Goal: Task Accomplishment & Management: Manage account settings

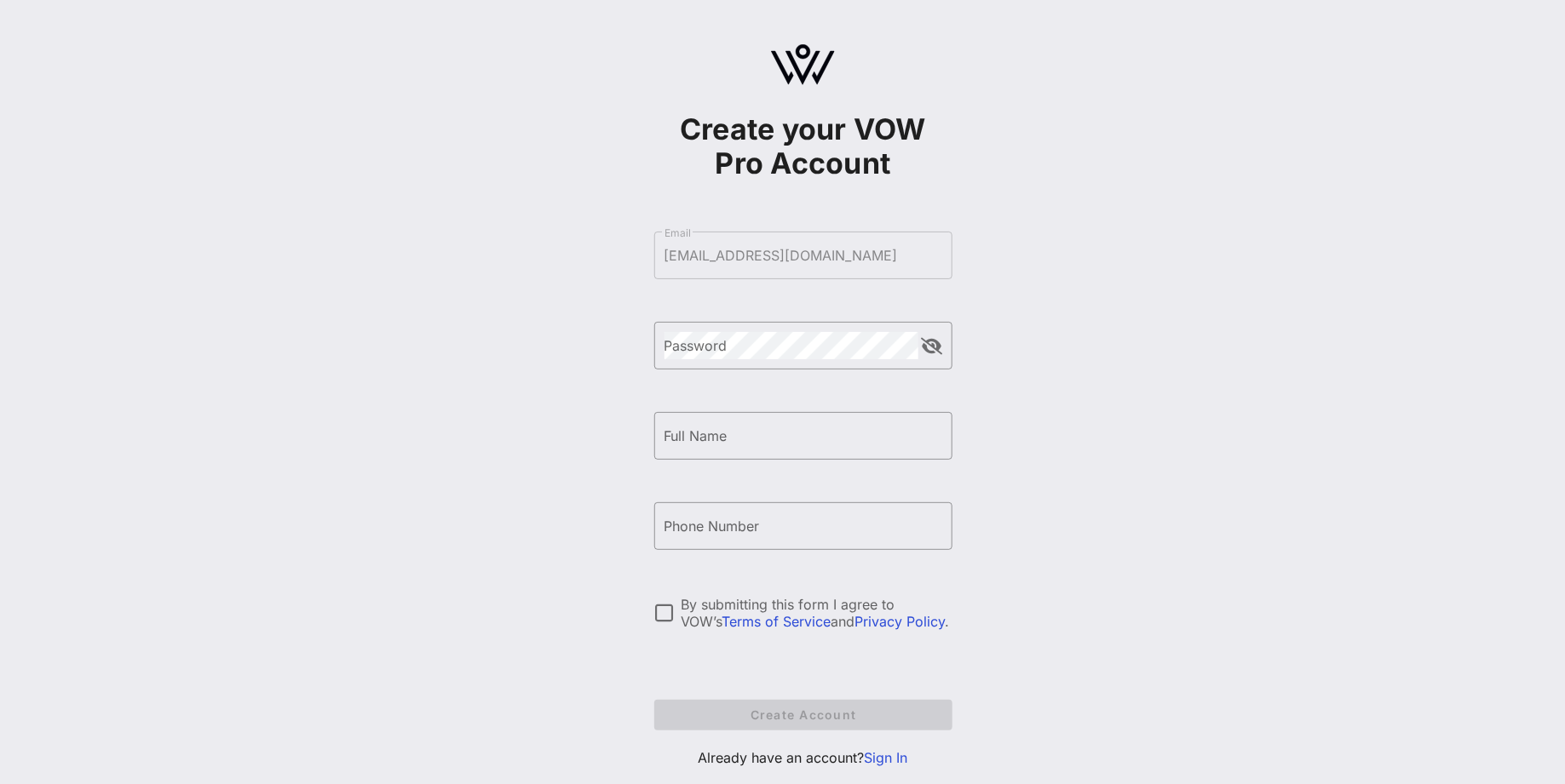
scroll to position [11, 0]
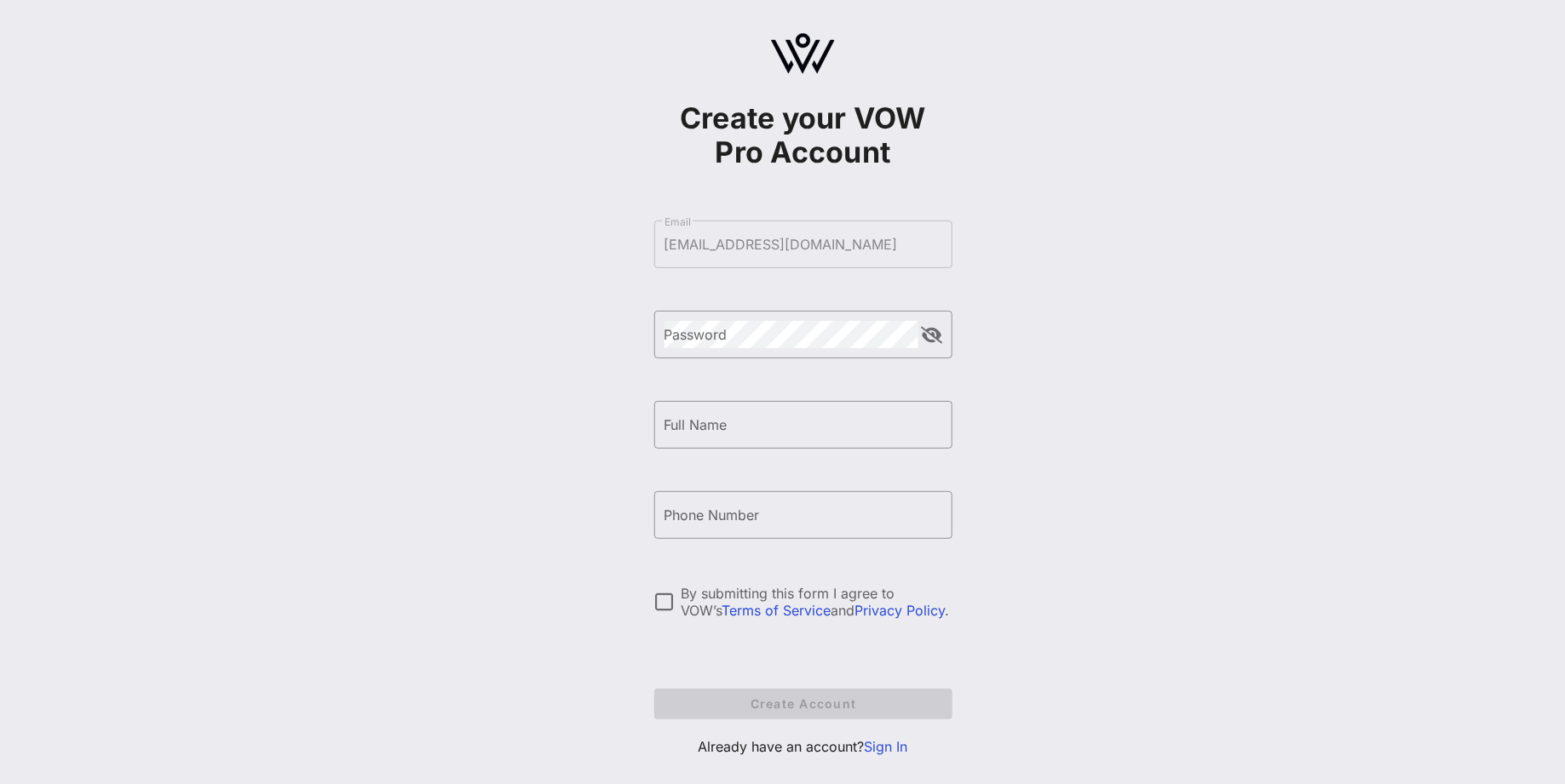
click at [884, 751] on link "Sign In" at bounding box center [886, 746] width 43 height 17
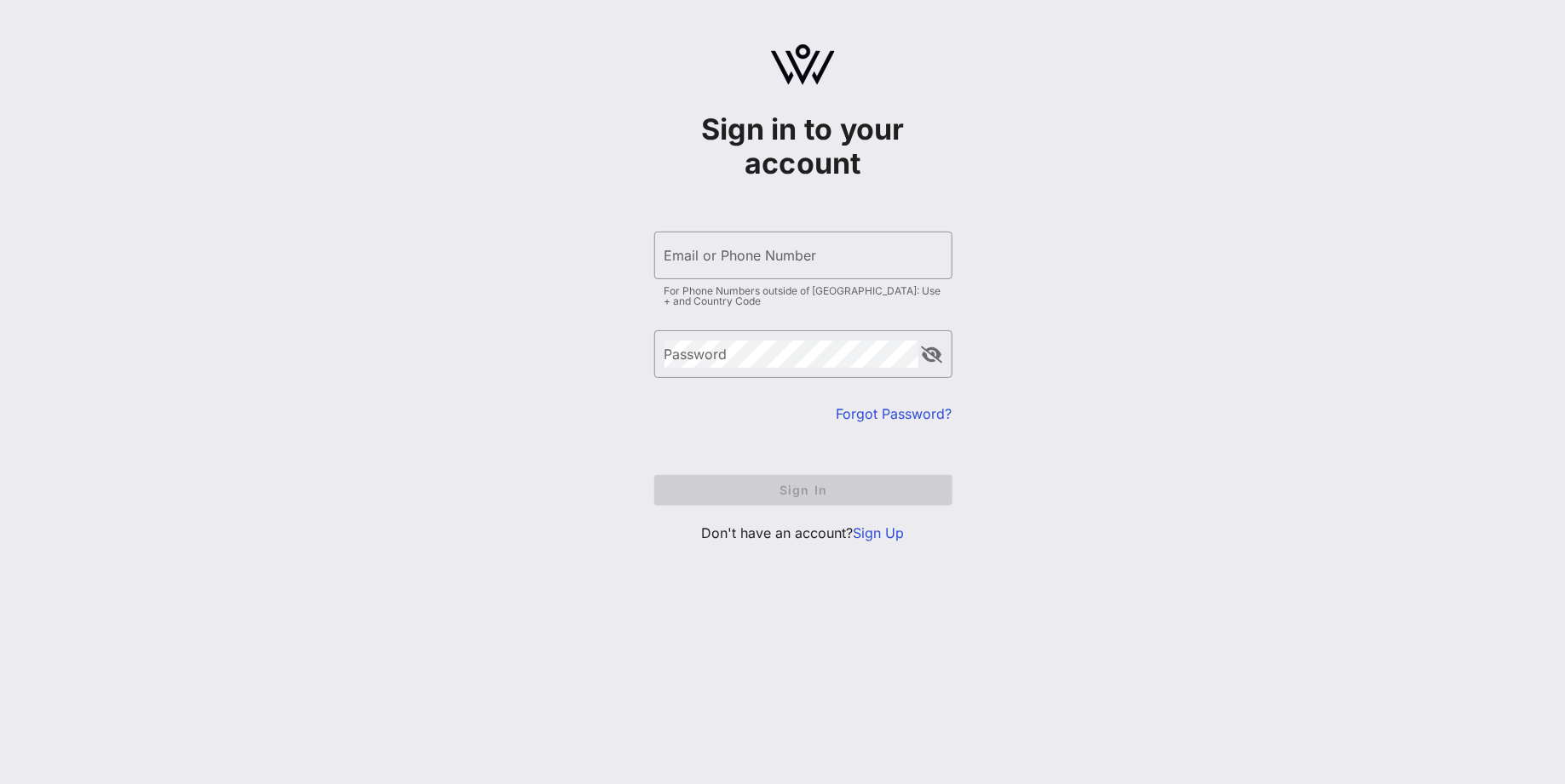
type input "[EMAIL_ADDRESS][DOMAIN_NAME]"
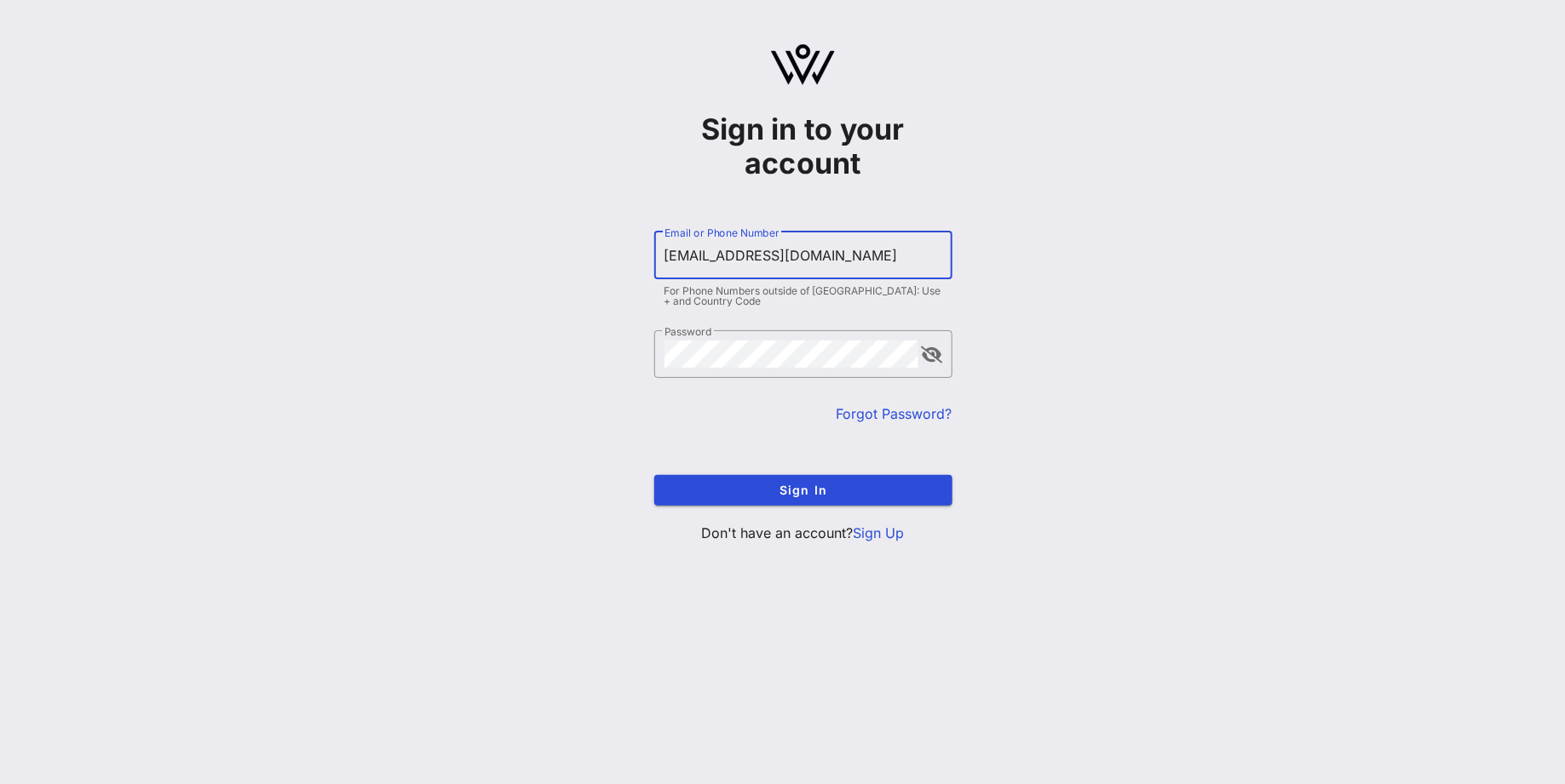
click at [805, 257] on input "[EMAIL_ADDRESS][DOMAIN_NAME]" at bounding box center [803, 255] width 278 height 27
click at [1027, 276] on div "Sign in to your account ​ Email or Phone Number [EMAIL_ADDRESS][DOMAIN_NAME] Fo…" at bounding box center [802, 300] width 1524 height 601
click at [871, 509] on form "​ Email or Phone Number [EMAIL_ADDRESS][DOMAIN_NAME] For Phone Numbers outside …" at bounding box center [803, 369] width 298 height 308
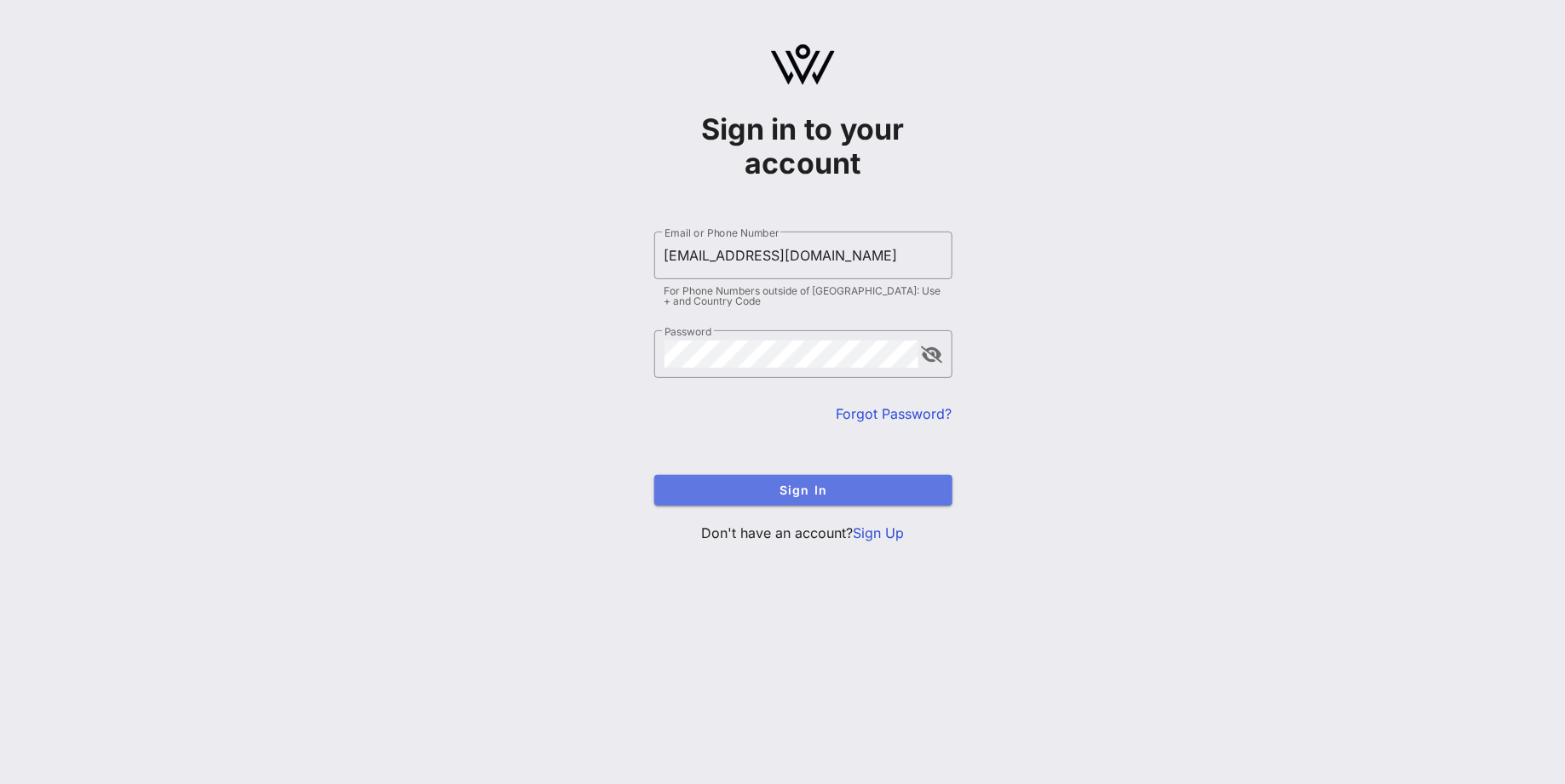
click at [871, 496] on span "Sign In" at bounding box center [803, 490] width 270 height 14
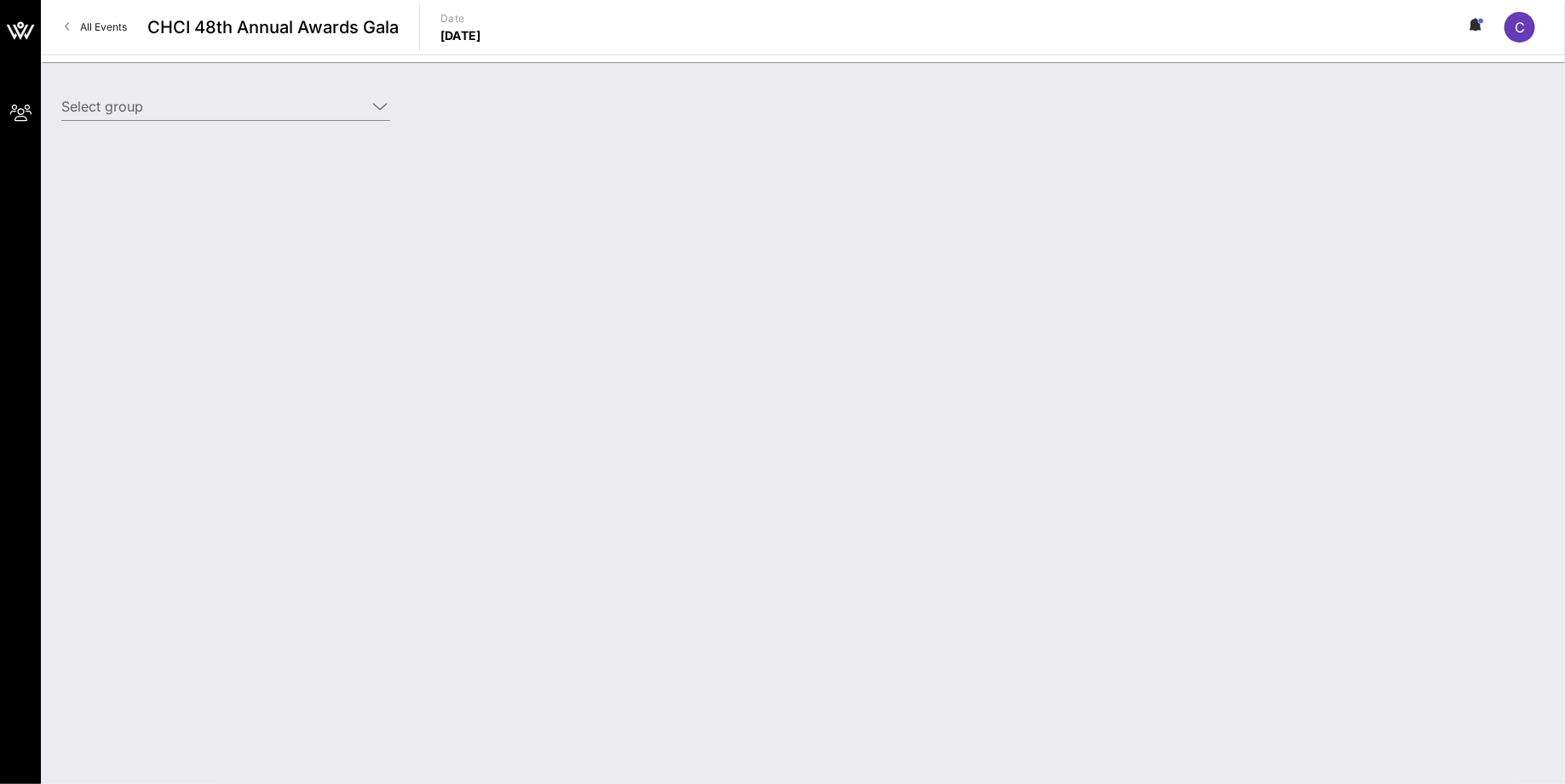
type input "NCTA (NCTA) [[PERSON_NAME], [EMAIL_ADDRESS][DOMAIN_NAME]]"
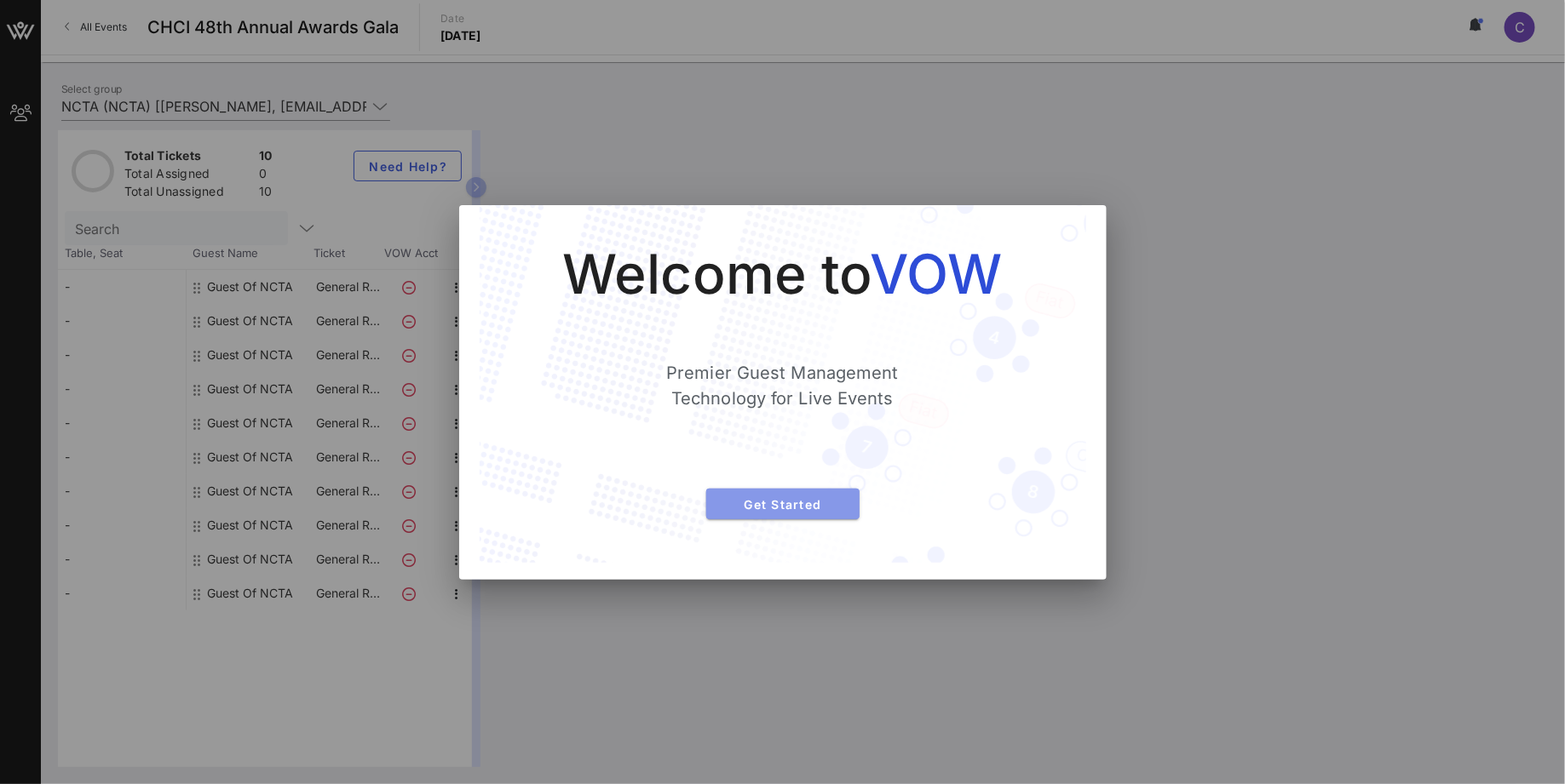
click at [826, 499] on span "Get Started" at bounding box center [782, 505] width 126 height 14
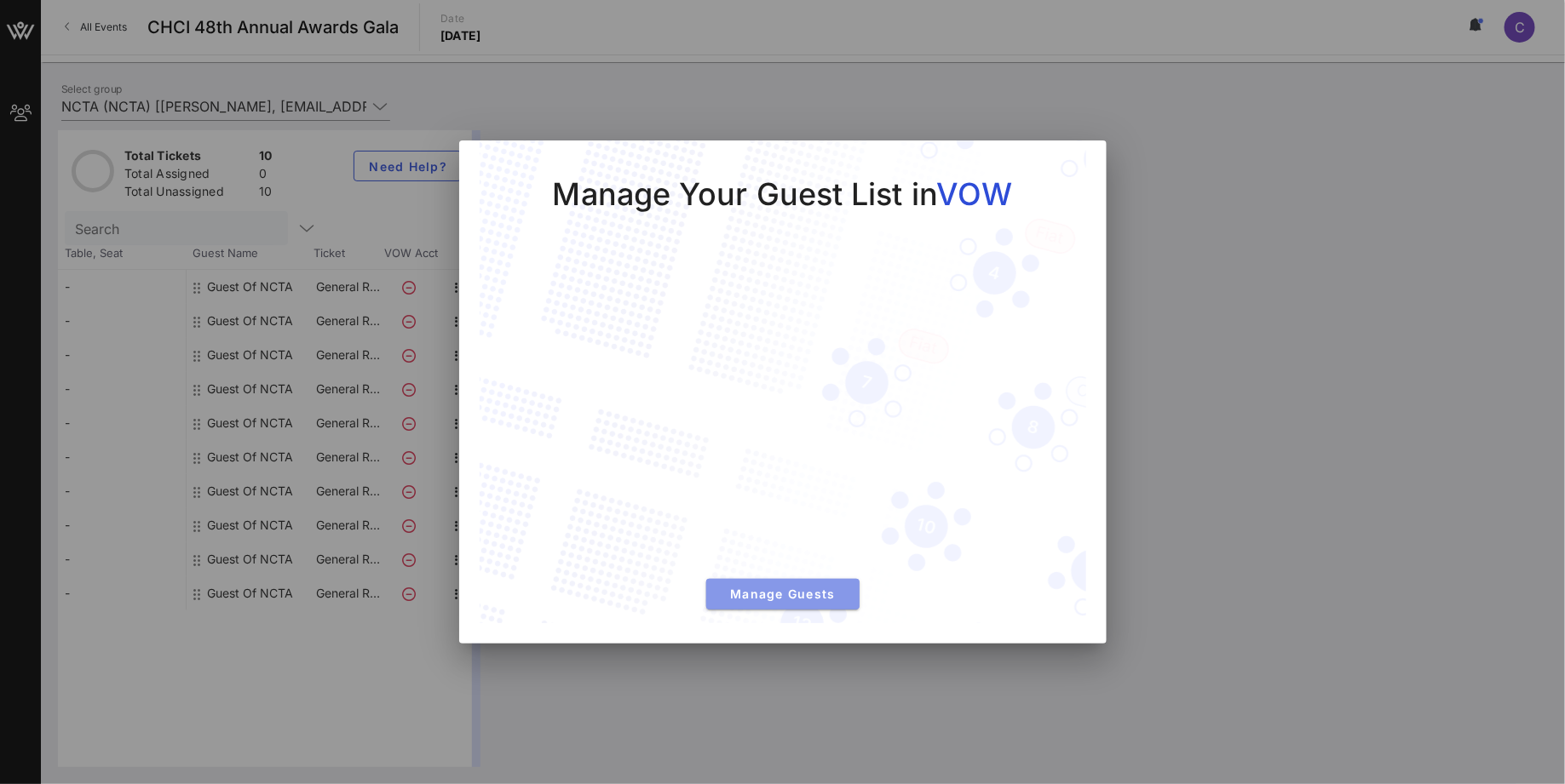
click at [784, 597] on span "Manage Guests" at bounding box center [782, 594] width 126 height 14
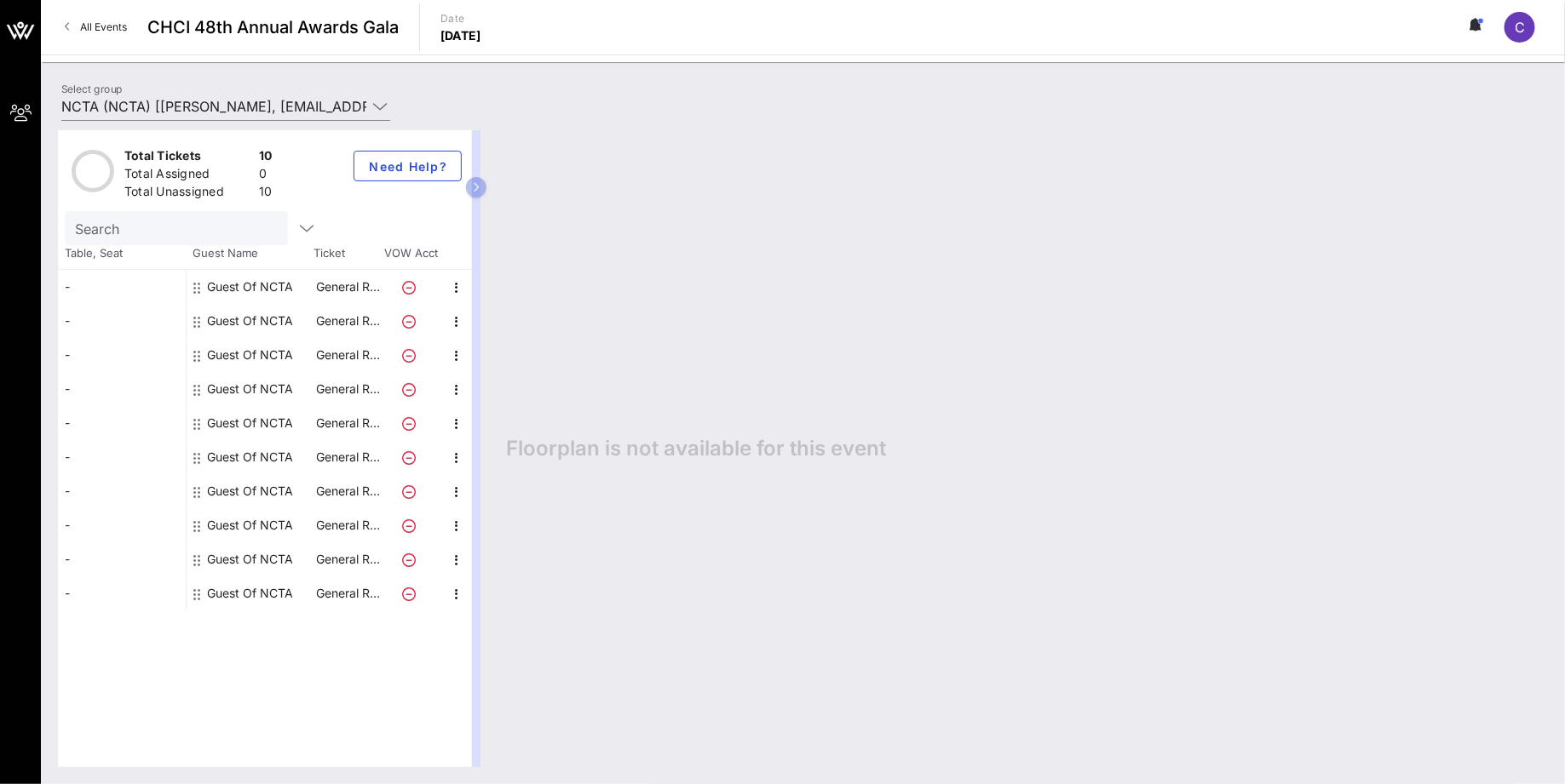
click at [233, 294] on div "Guest Of NCTA" at bounding box center [250, 287] width 86 height 34
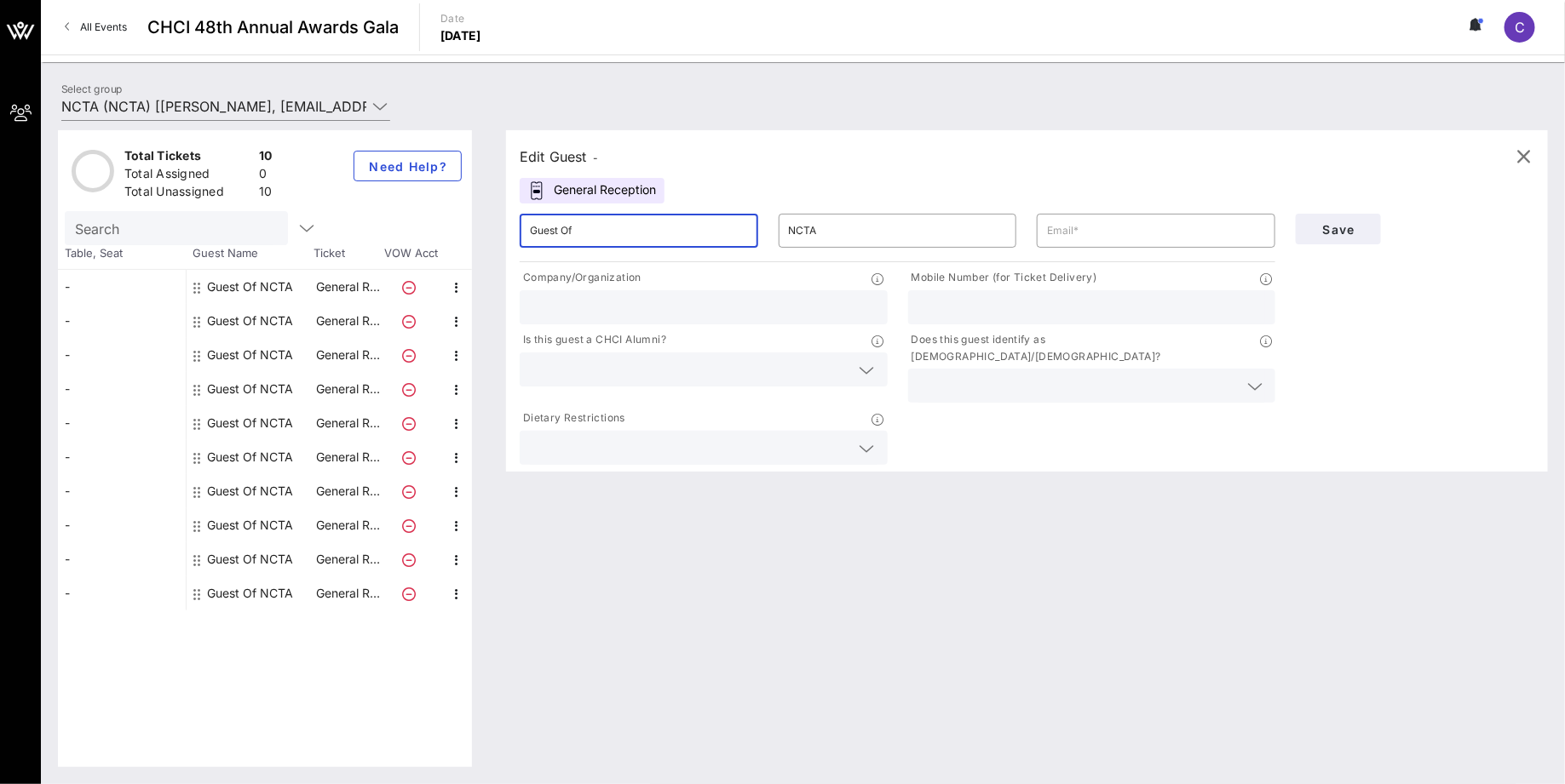
click at [671, 232] on input "Guest Of" at bounding box center [639, 231] width 218 height 27
type input "G"
type input "[PERSON_NAME]"
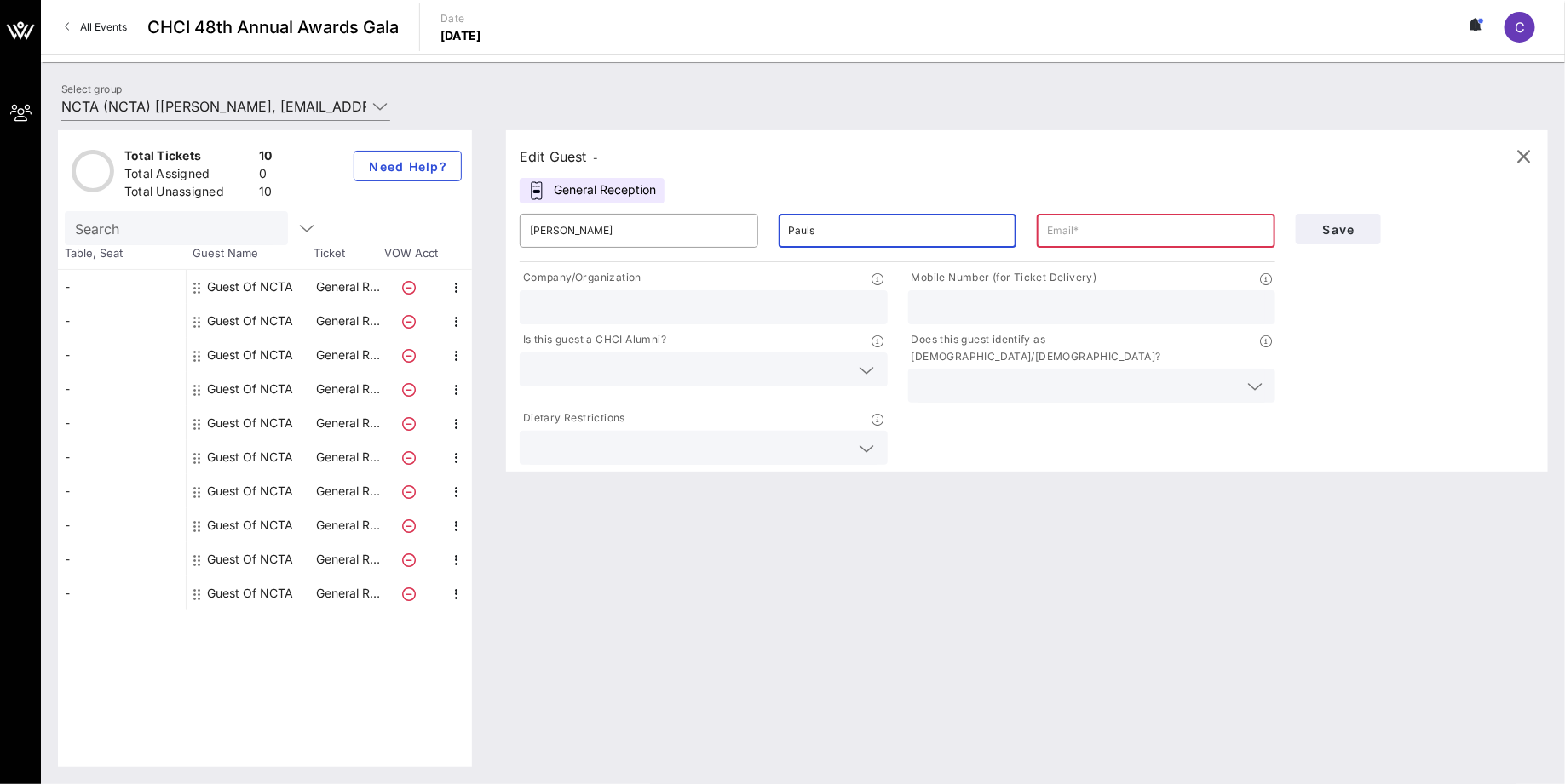
click at [844, 232] on input "Pauls" at bounding box center [898, 231] width 218 height 27
type input "[PERSON_NAME]"
type input "M"
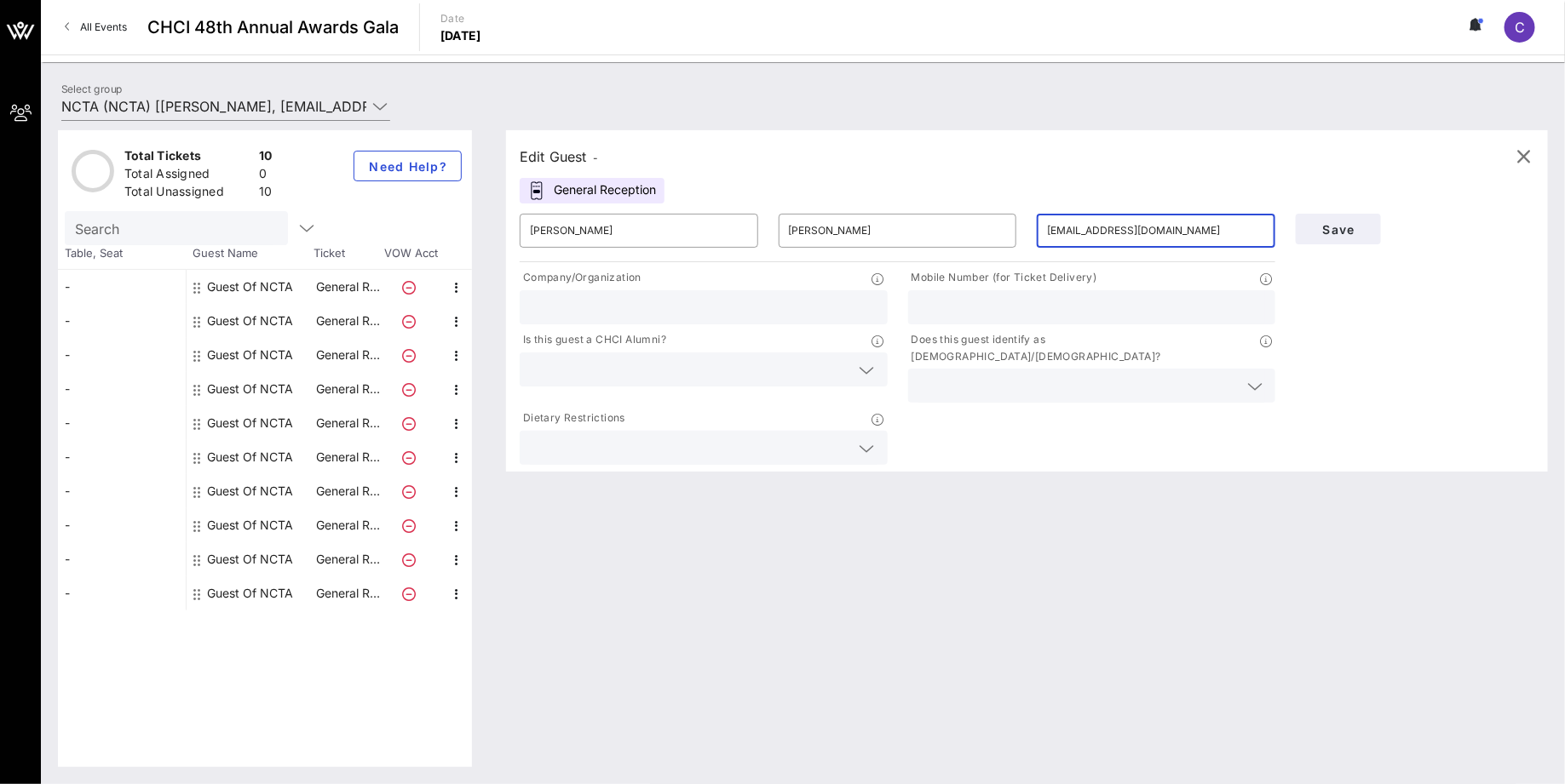
type input "[EMAIL_ADDRESS][DOMAIN_NAME]"
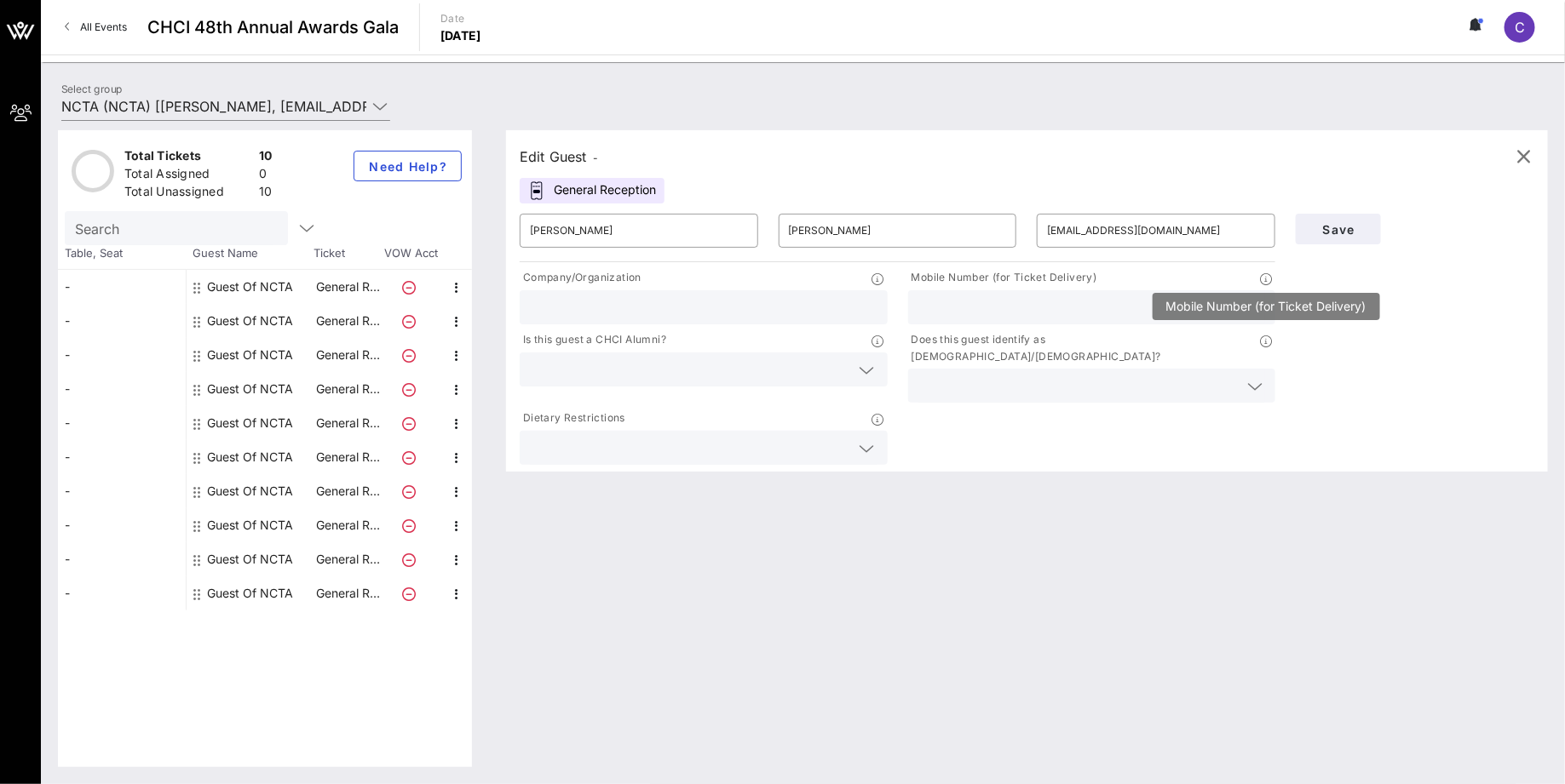
click at [1267, 280] on icon at bounding box center [1266, 278] width 12 height 12
click at [863, 439] on icon at bounding box center [866, 449] width 15 height 21
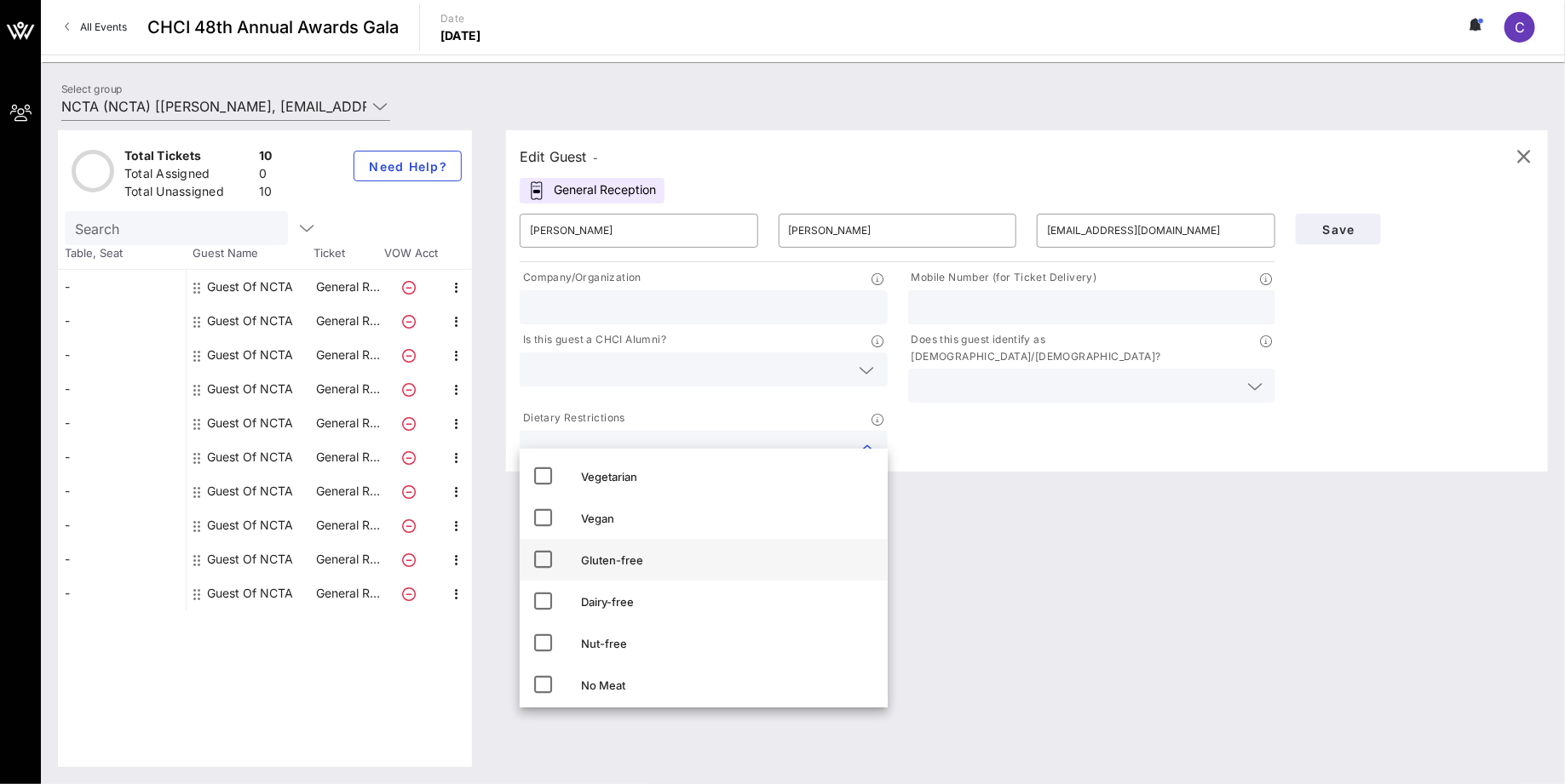
click at [629, 557] on div "Gluten-free" at bounding box center [727, 560] width 293 height 14
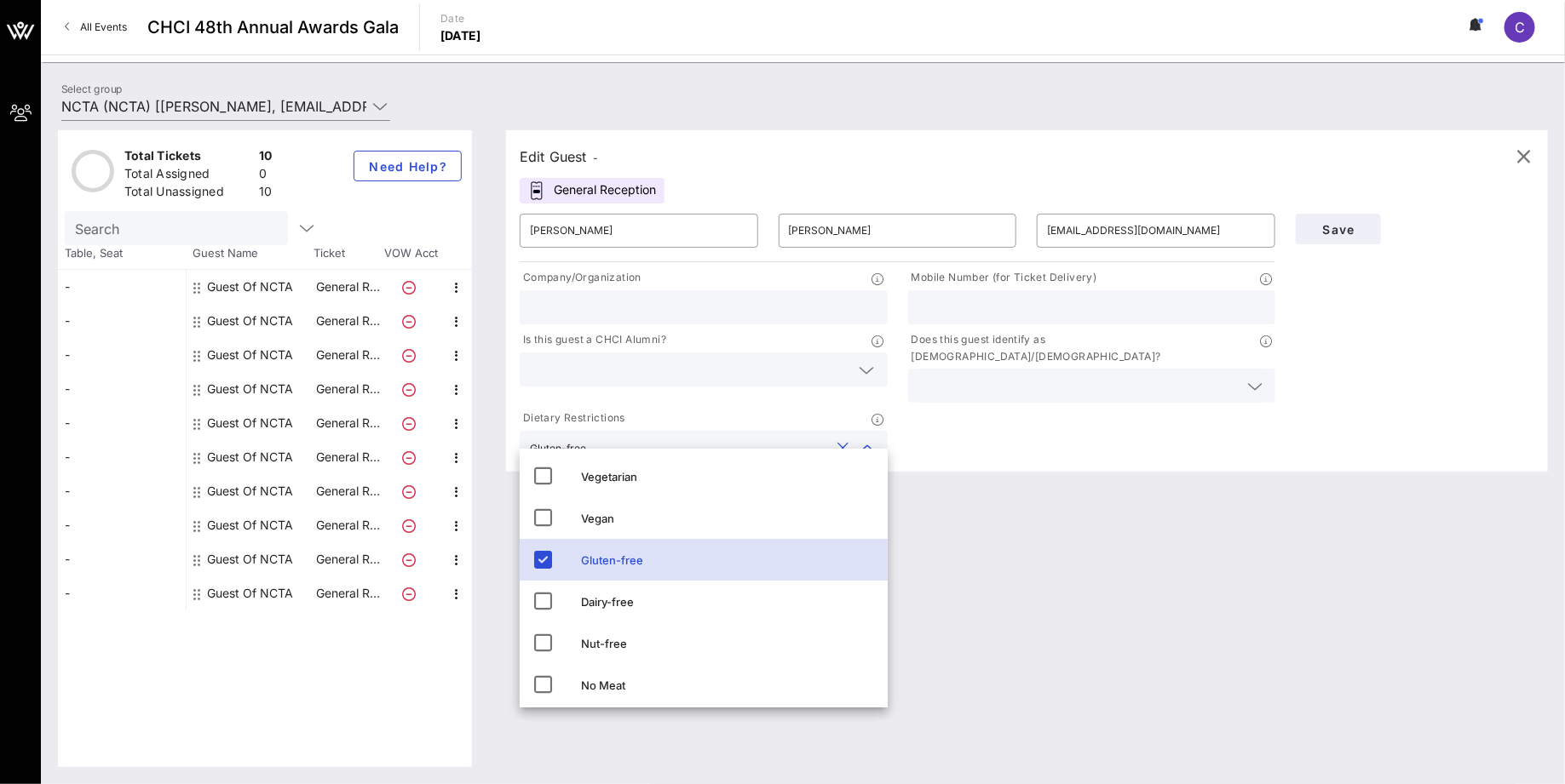
click at [1002, 582] on div "Edit Guest - General Reception ​ [PERSON_NAME] ​ [EMAIL_ADDRESS][DOMAIN_NAME] C…" at bounding box center [1018, 449] width 1059 height 637
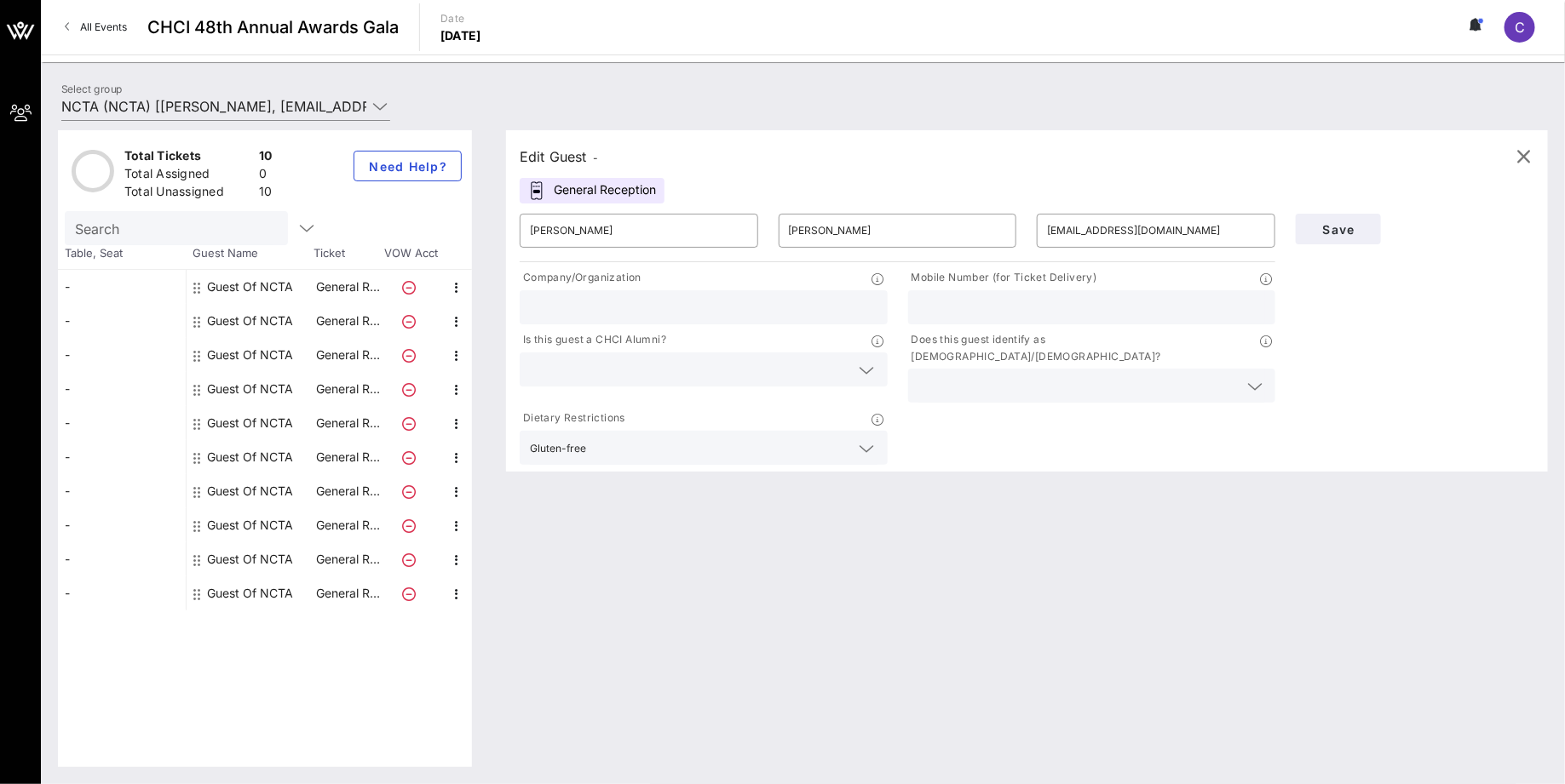
click at [801, 306] on input "text" at bounding box center [704, 307] width 348 height 23
type input "NCTA - The Internet & Television Association"
type input "8433015394"
click at [992, 321] on div "8433015394" at bounding box center [1093, 307] width 348 height 34
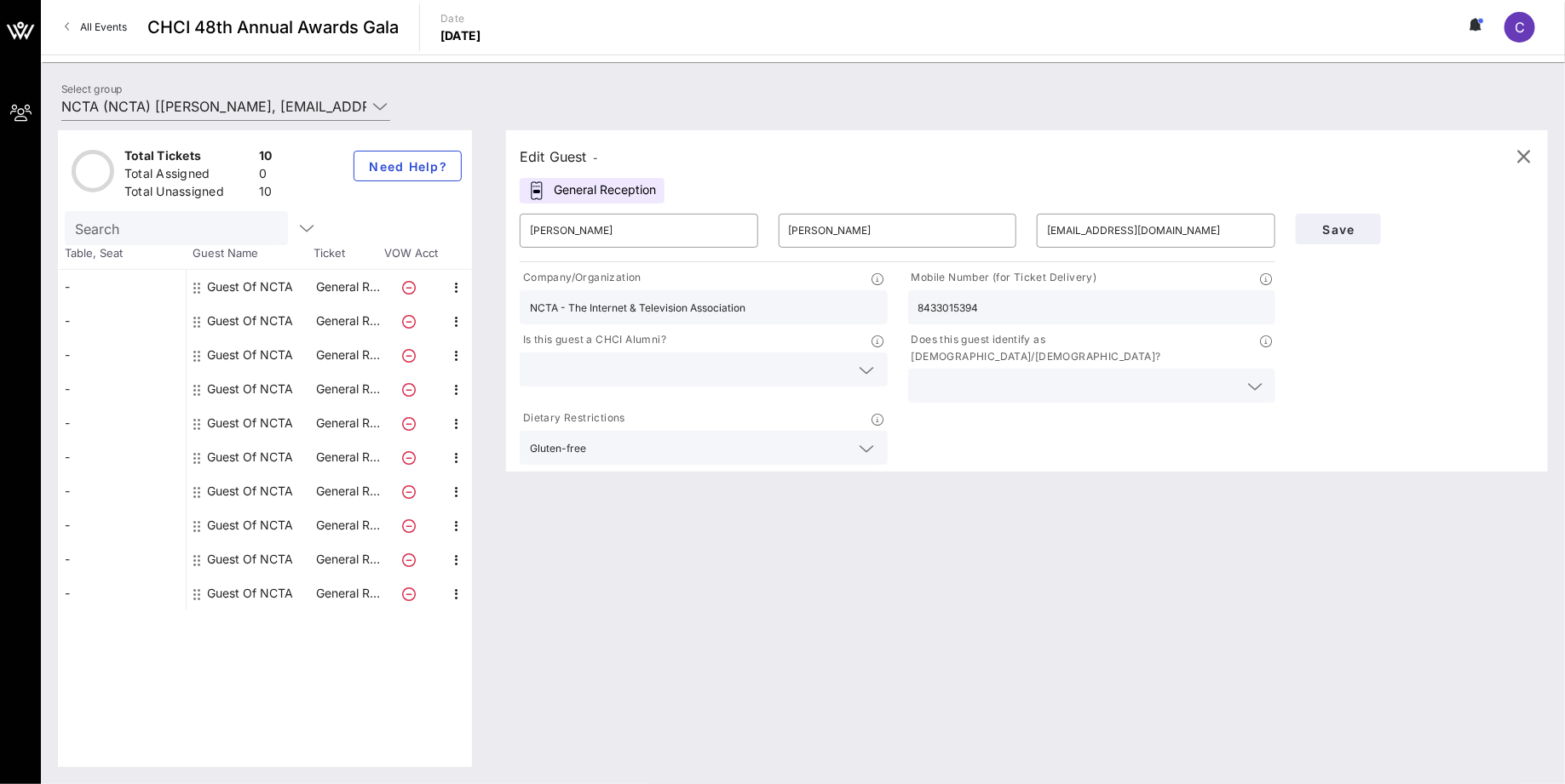
click at [992, 321] on div "8433015394" at bounding box center [1093, 307] width 348 height 34
click at [997, 299] on input "8433015394" at bounding box center [1093, 307] width 348 height 23
click at [1156, 311] on input "text" at bounding box center [1093, 307] width 348 height 23
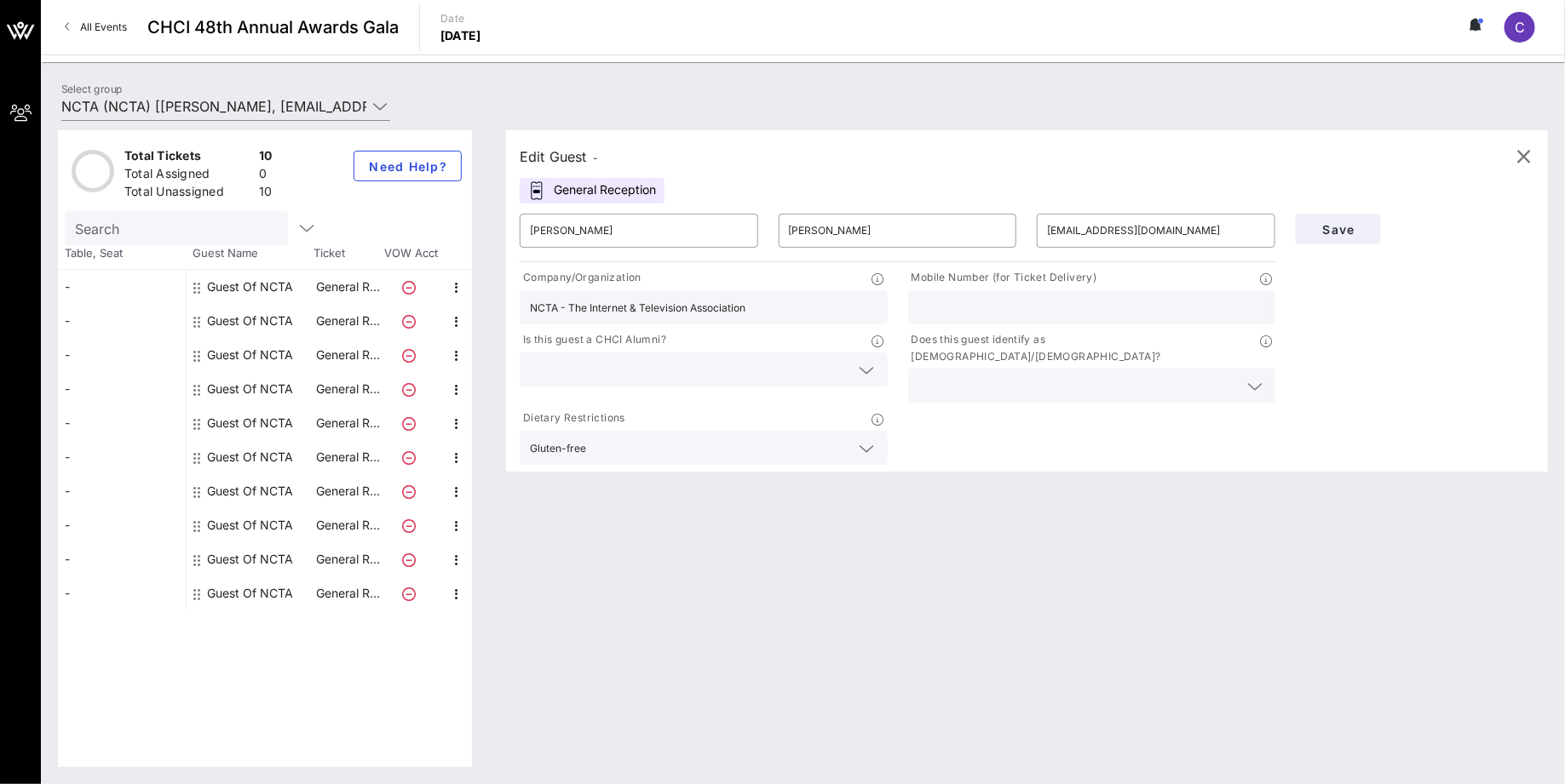
paste input "212) 321-0125‬"
type input "[PHONE_NUMBER]‬"
click at [1058, 568] on div "Edit Guest - General Reception ​ [PERSON_NAME] ​ [EMAIL_ADDRESS][DOMAIN_NAME] C…" at bounding box center [1018, 449] width 1059 height 637
click at [1173, 380] on div at bounding box center [1093, 386] width 348 height 34
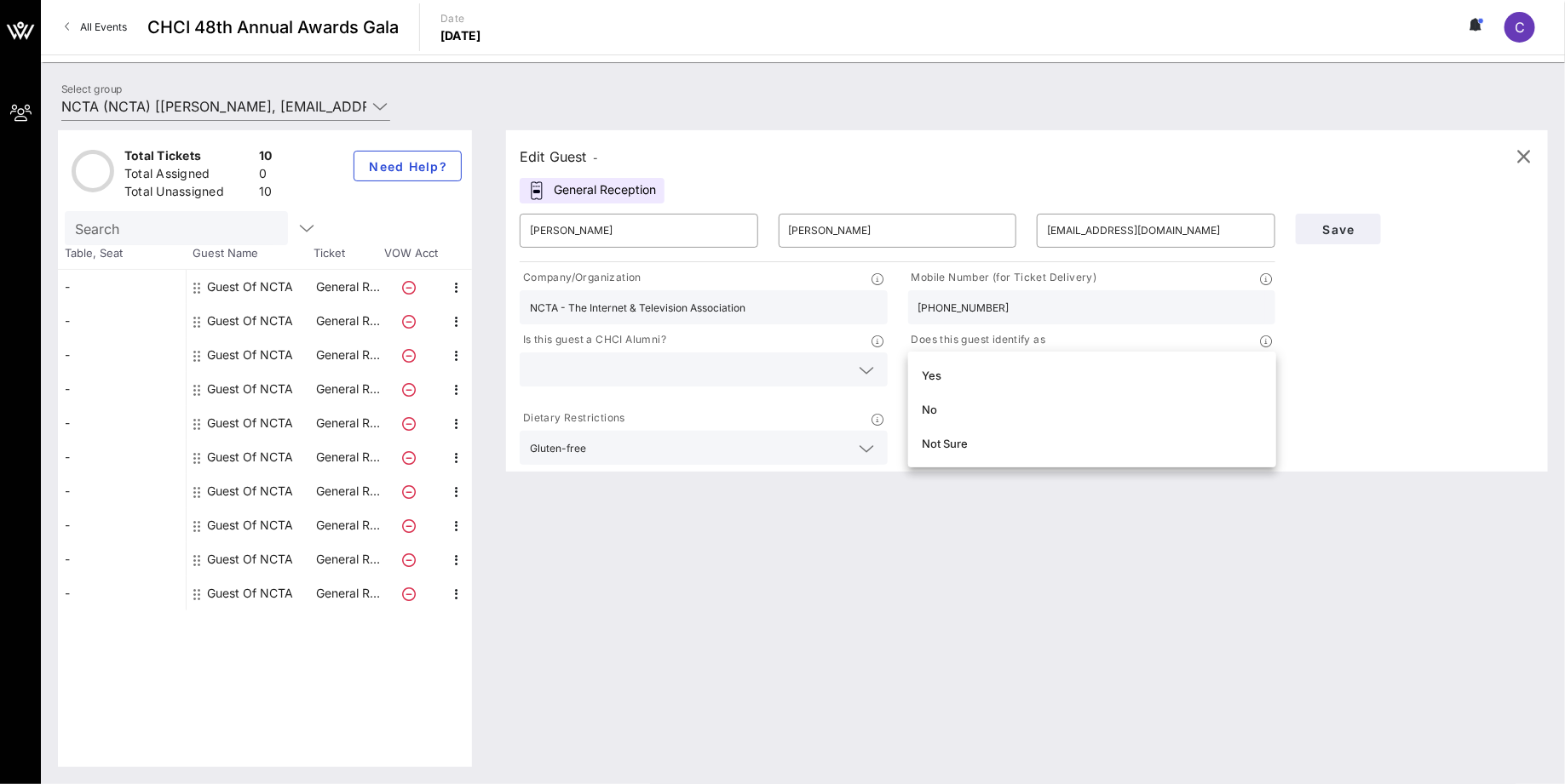
click at [1321, 467] on div "Edit Guest - General Reception ​ [PERSON_NAME] ​ [EMAIL_ADDRESS][DOMAIN_NAME] C…" at bounding box center [1018, 449] width 1059 height 637
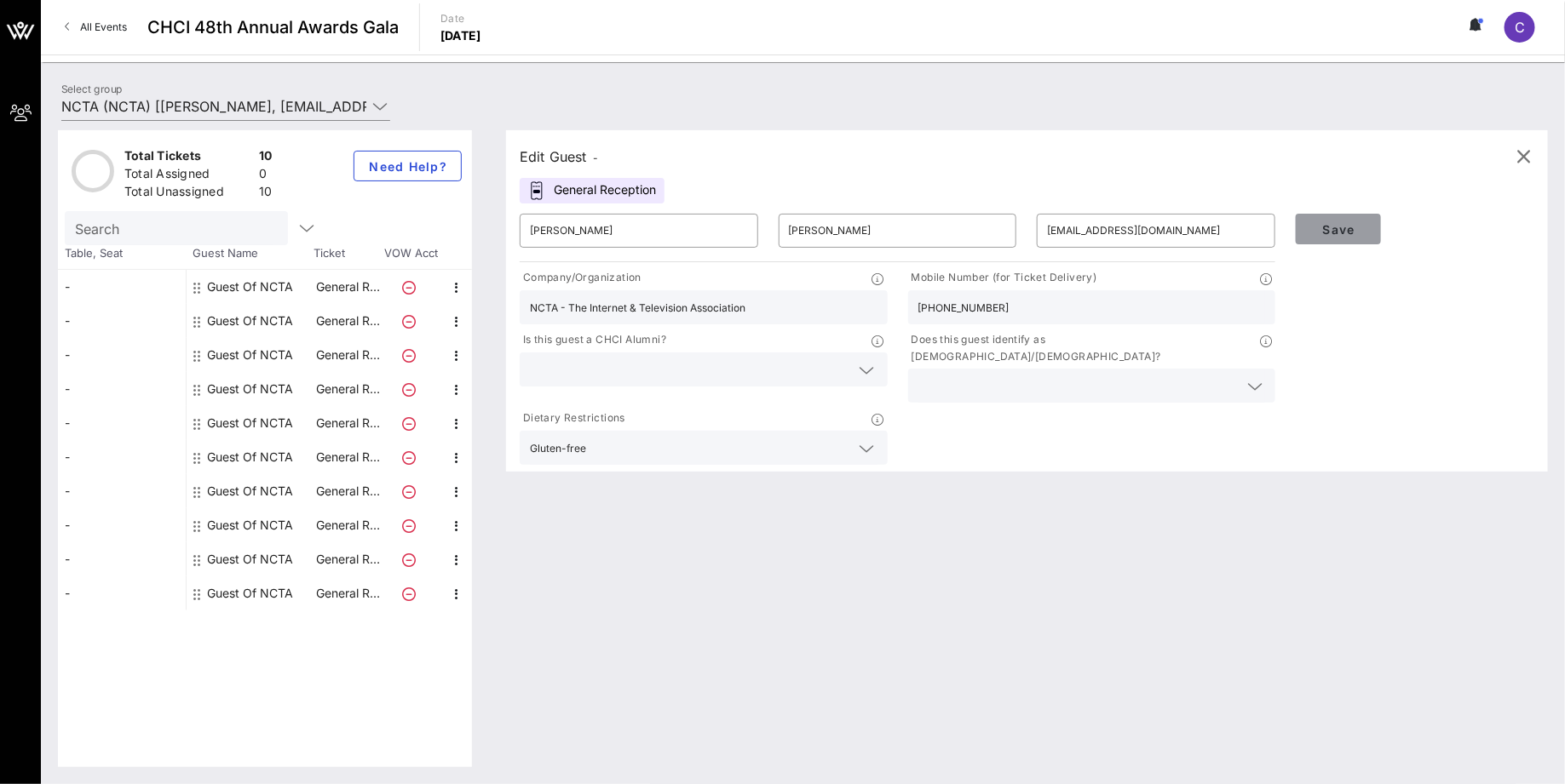
click at [1342, 236] on button "Save" at bounding box center [1338, 229] width 85 height 31
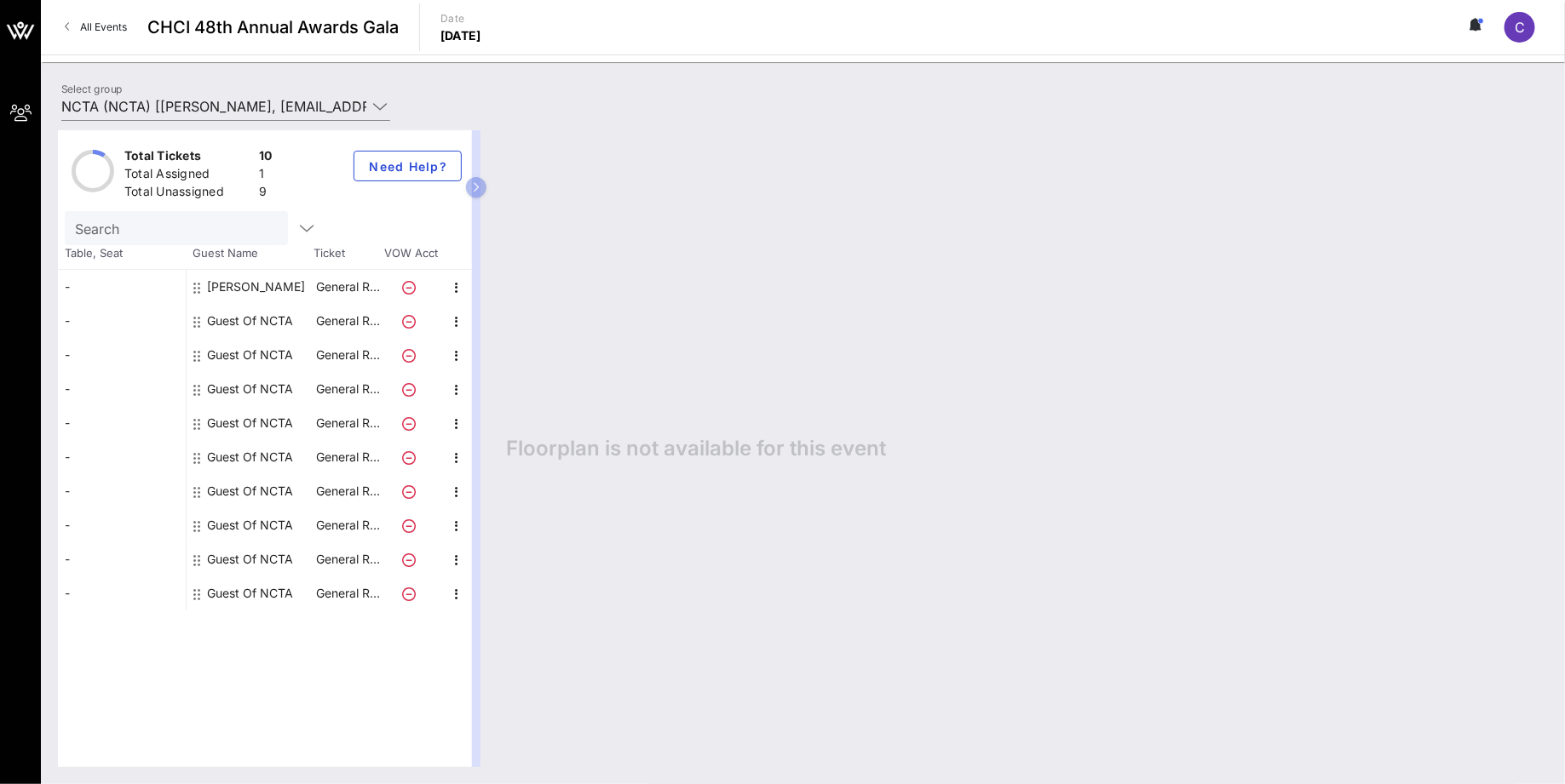
click at [208, 193] on div "Total Unassigned" at bounding box center [188, 194] width 128 height 22
click at [479, 187] on icon "button" at bounding box center [476, 187] width 8 height 10
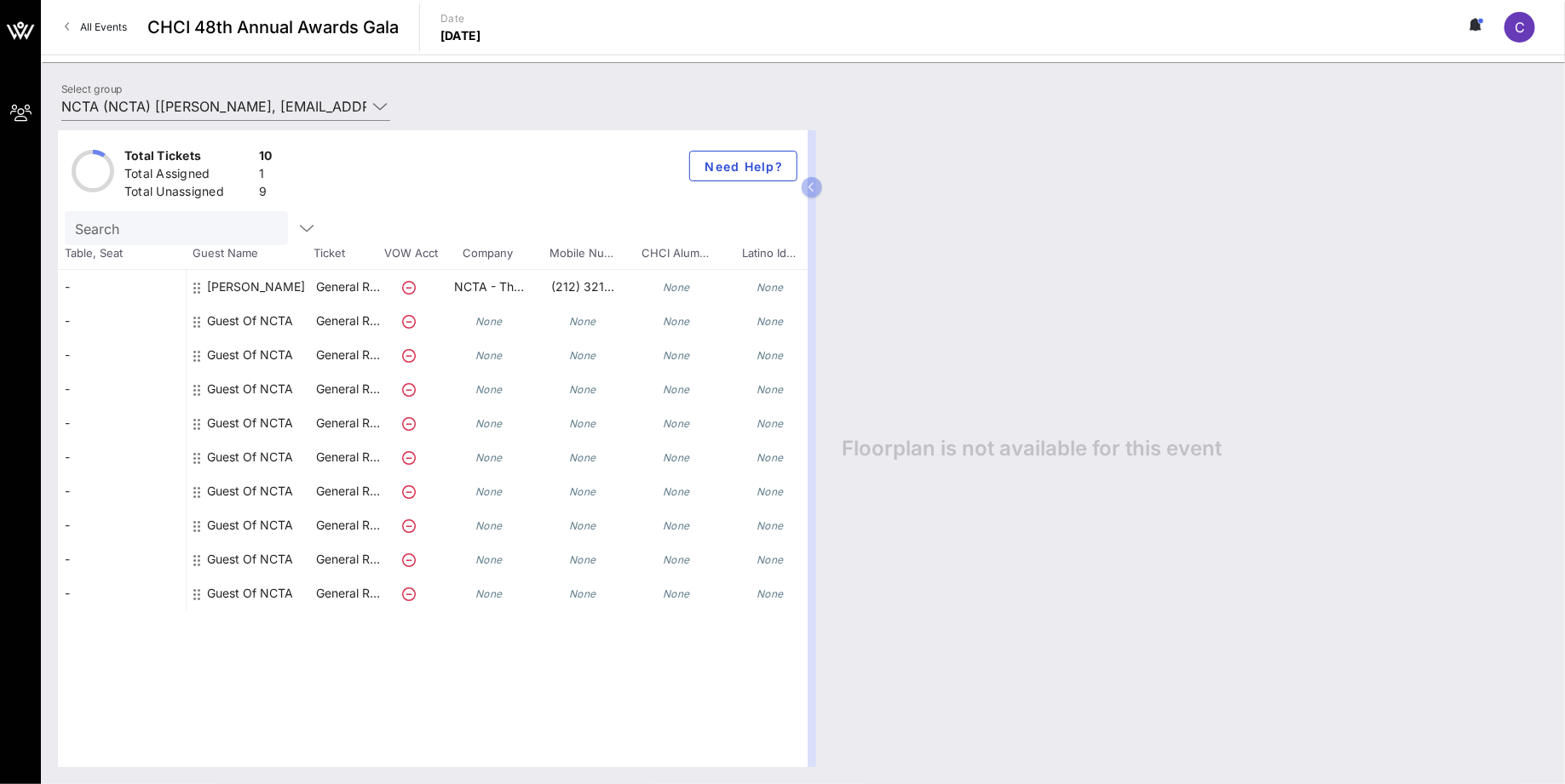
click at [240, 315] on div "Guest Of NCTA" at bounding box center [250, 321] width 86 height 34
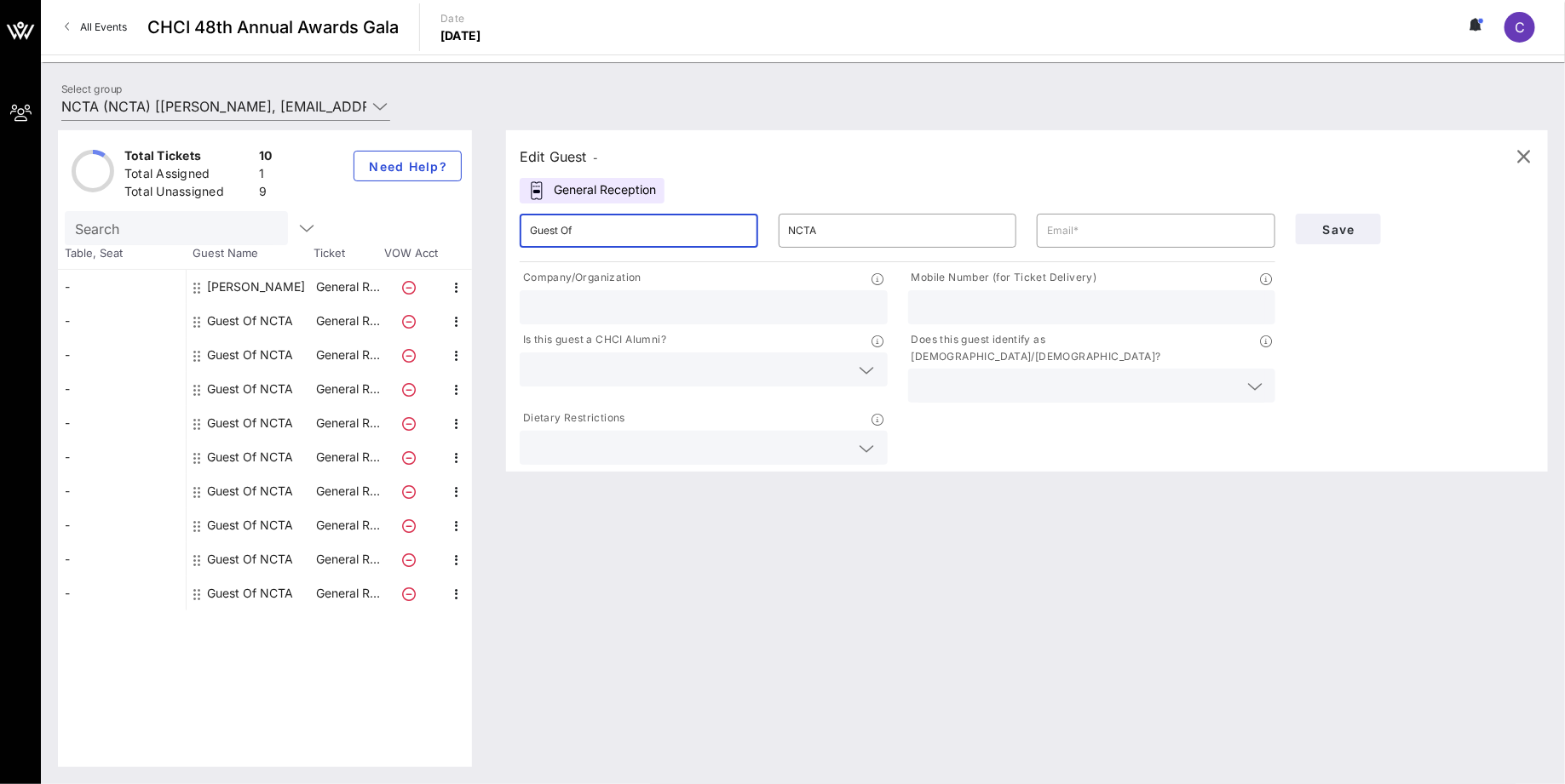
click at [647, 221] on input "Guest Of" at bounding box center [639, 231] width 218 height 27
type input "[PERSON_NAME]"
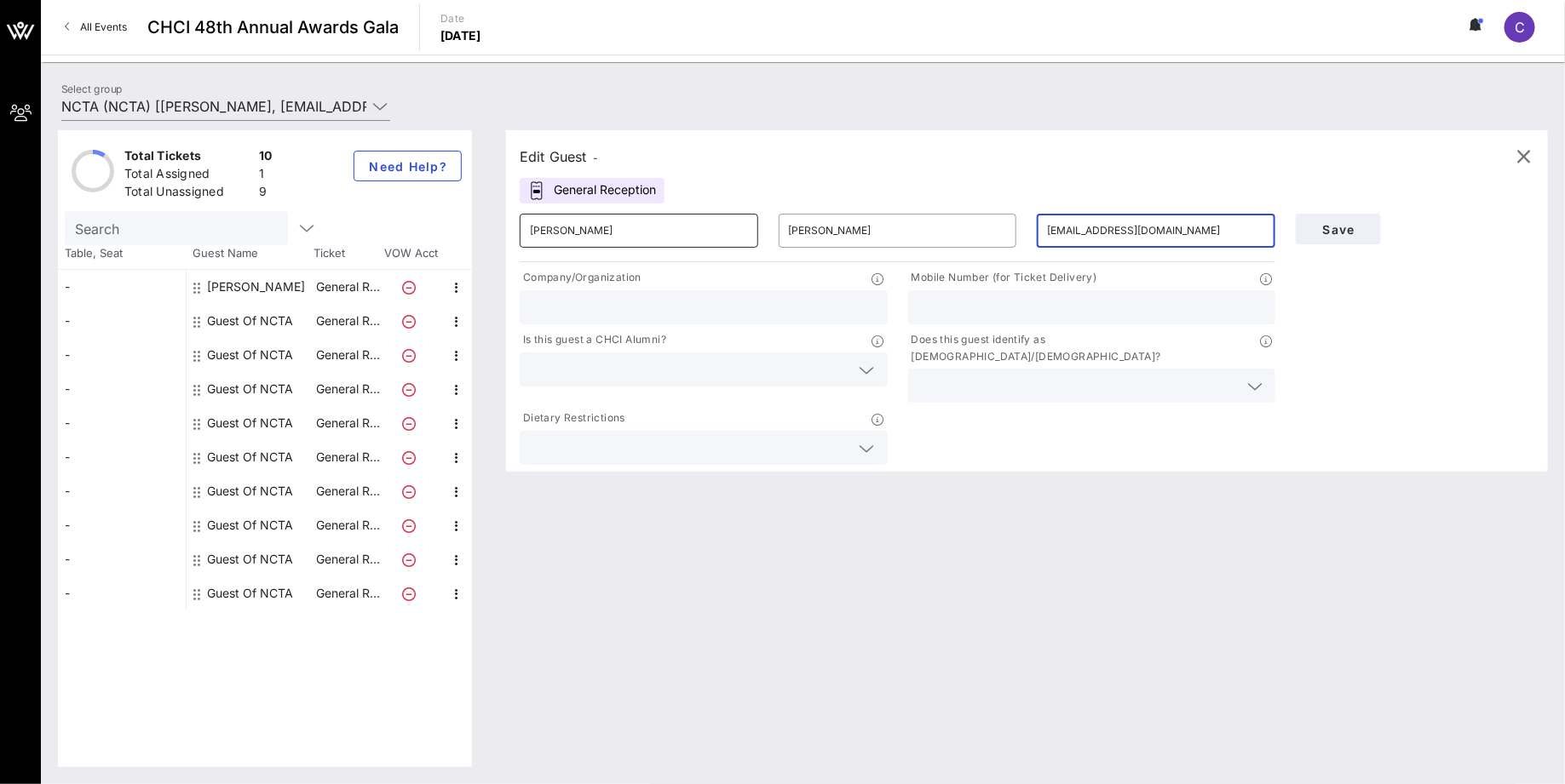
type input "[EMAIL_ADDRESS][DOMAIN_NAME]"
type input "NCTA - The Internet & Television Association"
type input "8433015394"
click at [687, 437] on input "text" at bounding box center [690, 448] width 320 height 23
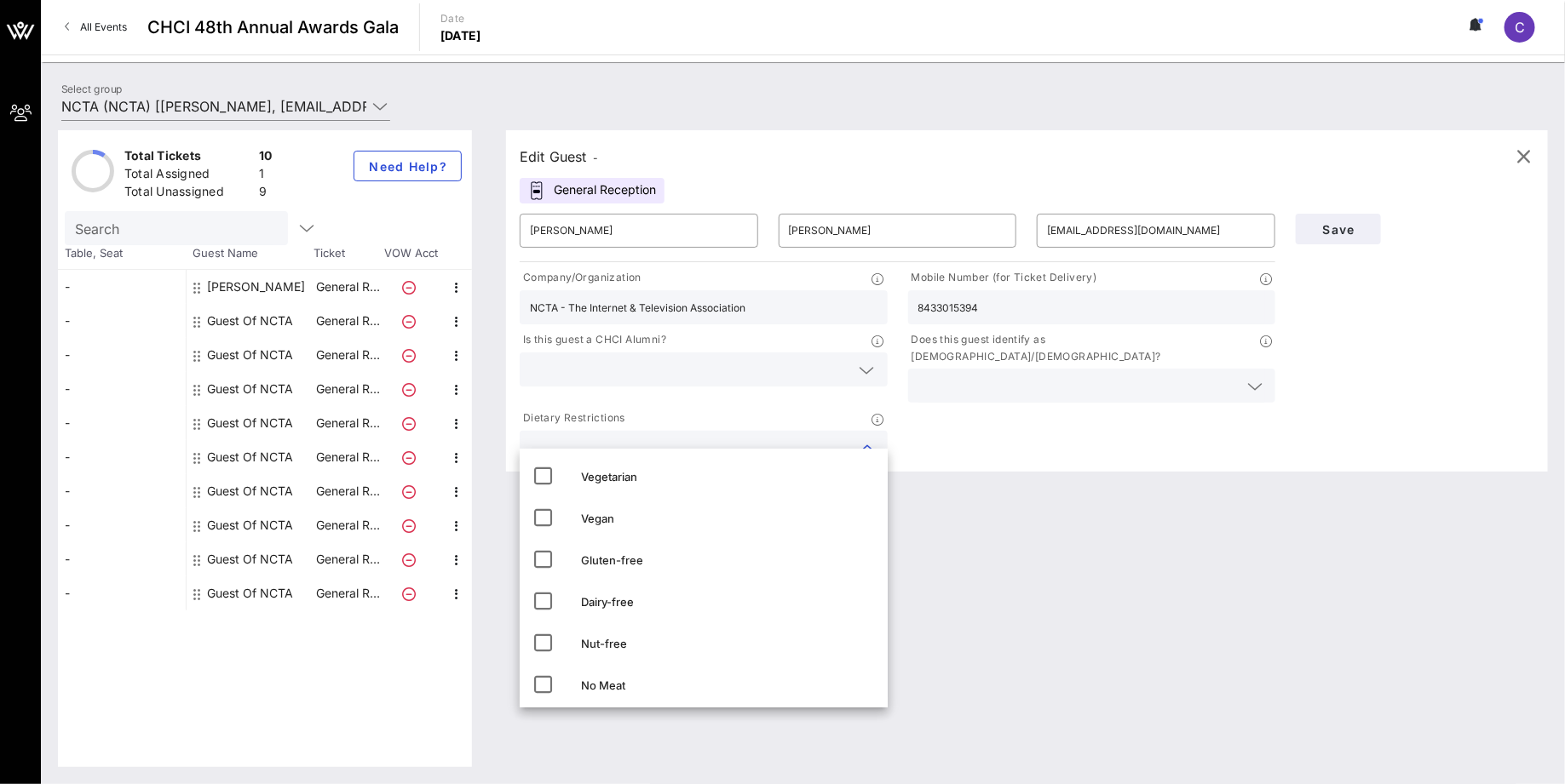
click at [1047, 300] on input "8433015394" at bounding box center [1093, 307] width 348 height 23
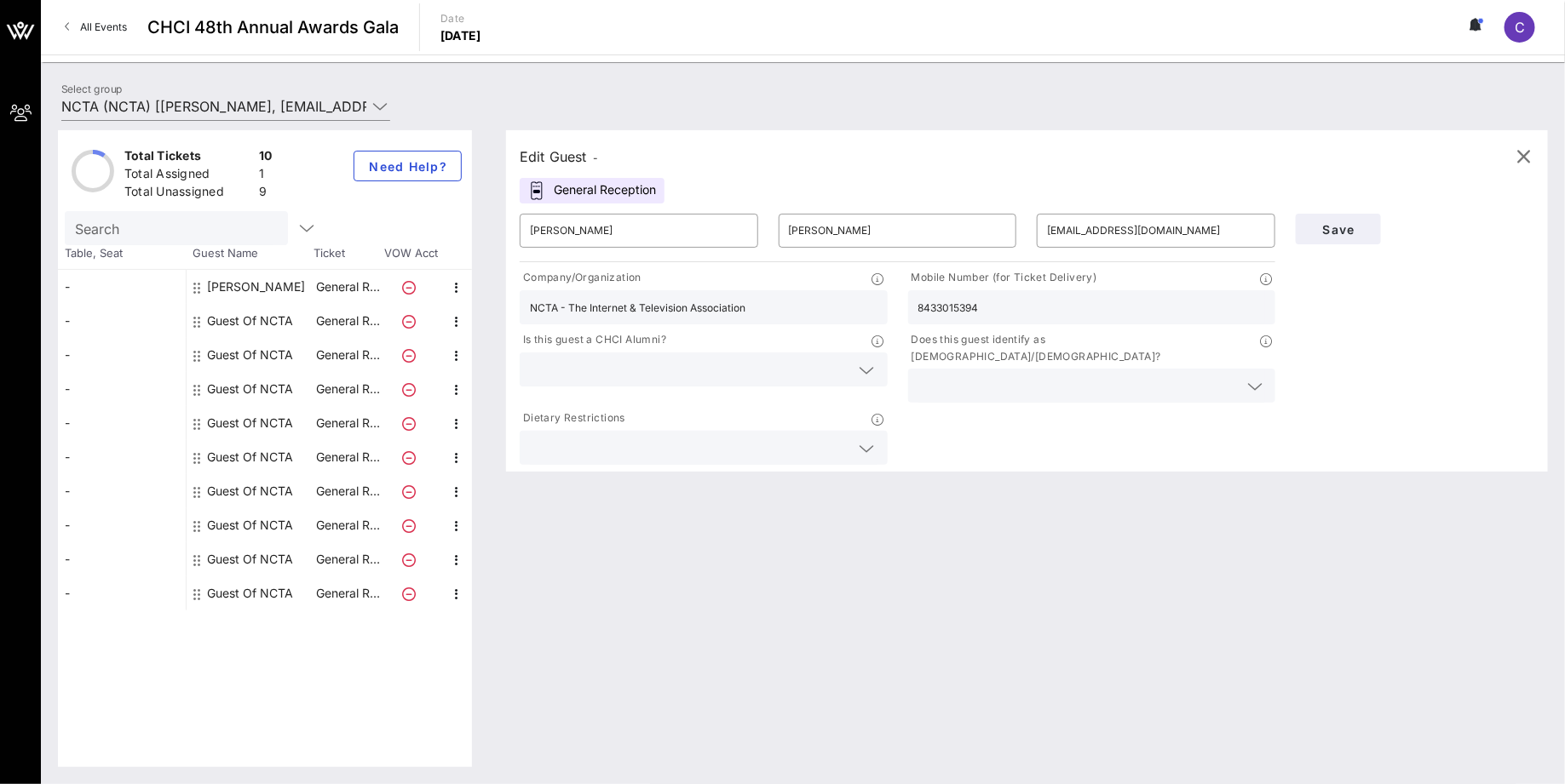
click at [1047, 300] on input "8433015394" at bounding box center [1093, 307] width 348 height 23
paste input "‭[PHONE_NUMBER]‬"
type input "‭[PHONE_NUMBER]‬"
click at [1057, 418] on div "Company/Organization NCTA - The Internet & Television Association Mobile Number…" at bounding box center [897, 367] width 776 height 203
click at [1325, 232] on span "Save" at bounding box center [1338, 230] width 58 height 14
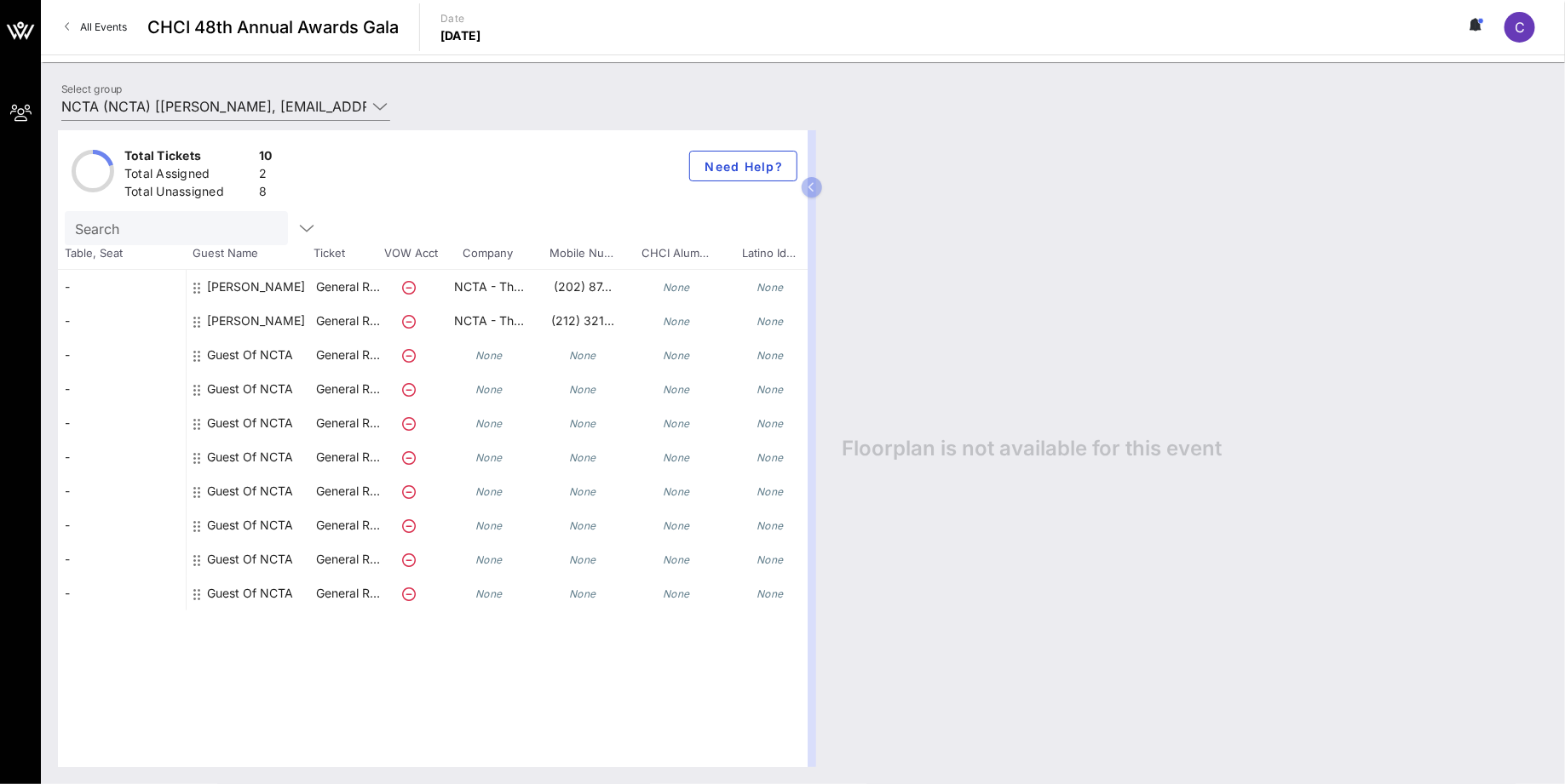
click at [225, 353] on div "Guest Of NCTA" at bounding box center [250, 355] width 86 height 34
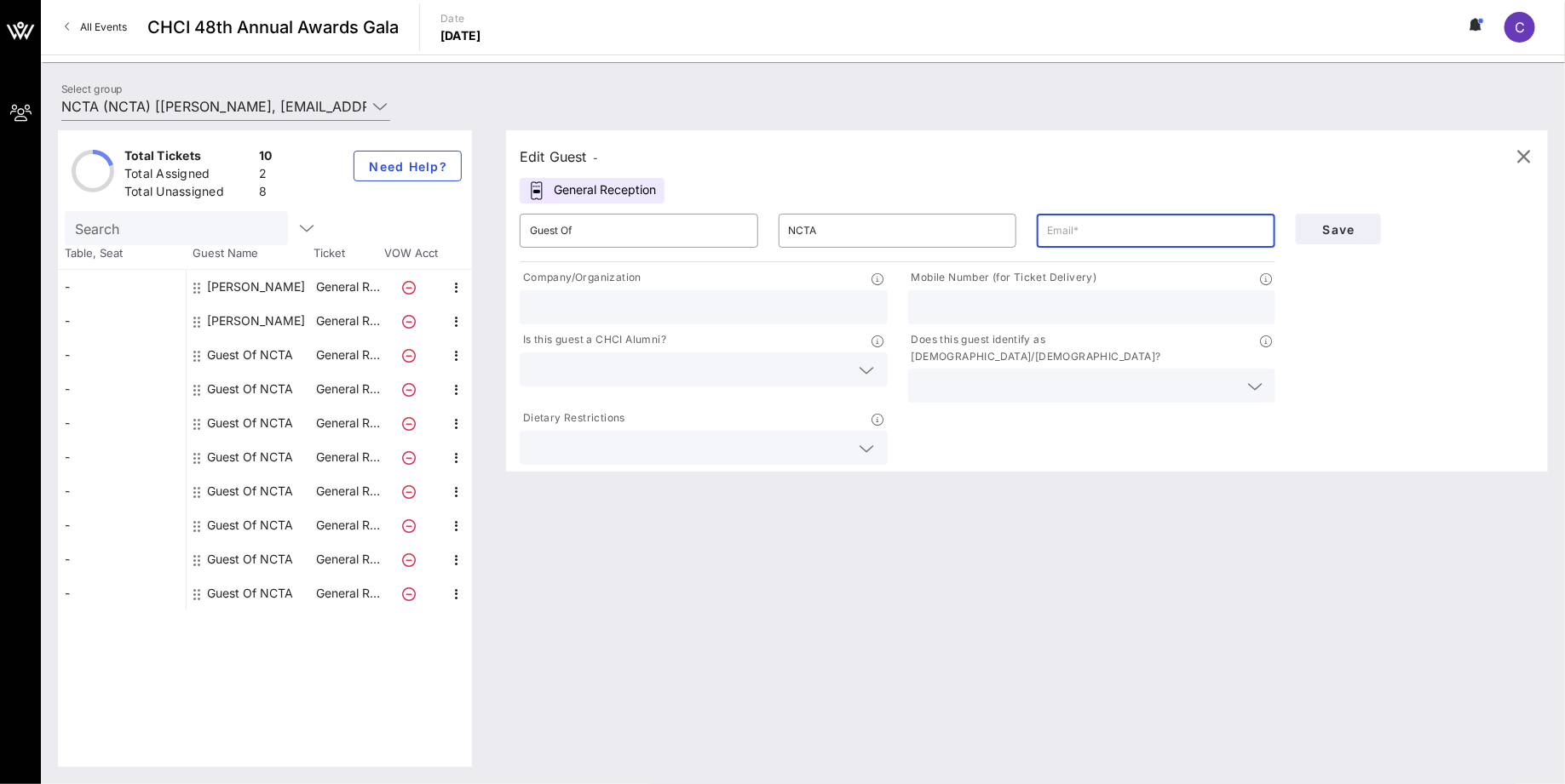
click at [1075, 242] on input "text" at bounding box center [1156, 231] width 218 height 27
paste input "[PERSON_NAME]"
drag, startPoint x: 1133, startPoint y: 226, endPoint x: 1015, endPoint y: 217, distance: 118.3
click at [1015, 219] on div "​ Guest Of ​ NCTA ​ [PERSON_NAME]" at bounding box center [897, 231] width 776 height 54
click at [1154, 251] on div "​ [PERSON_NAME]" at bounding box center [1156, 231] width 259 height 54
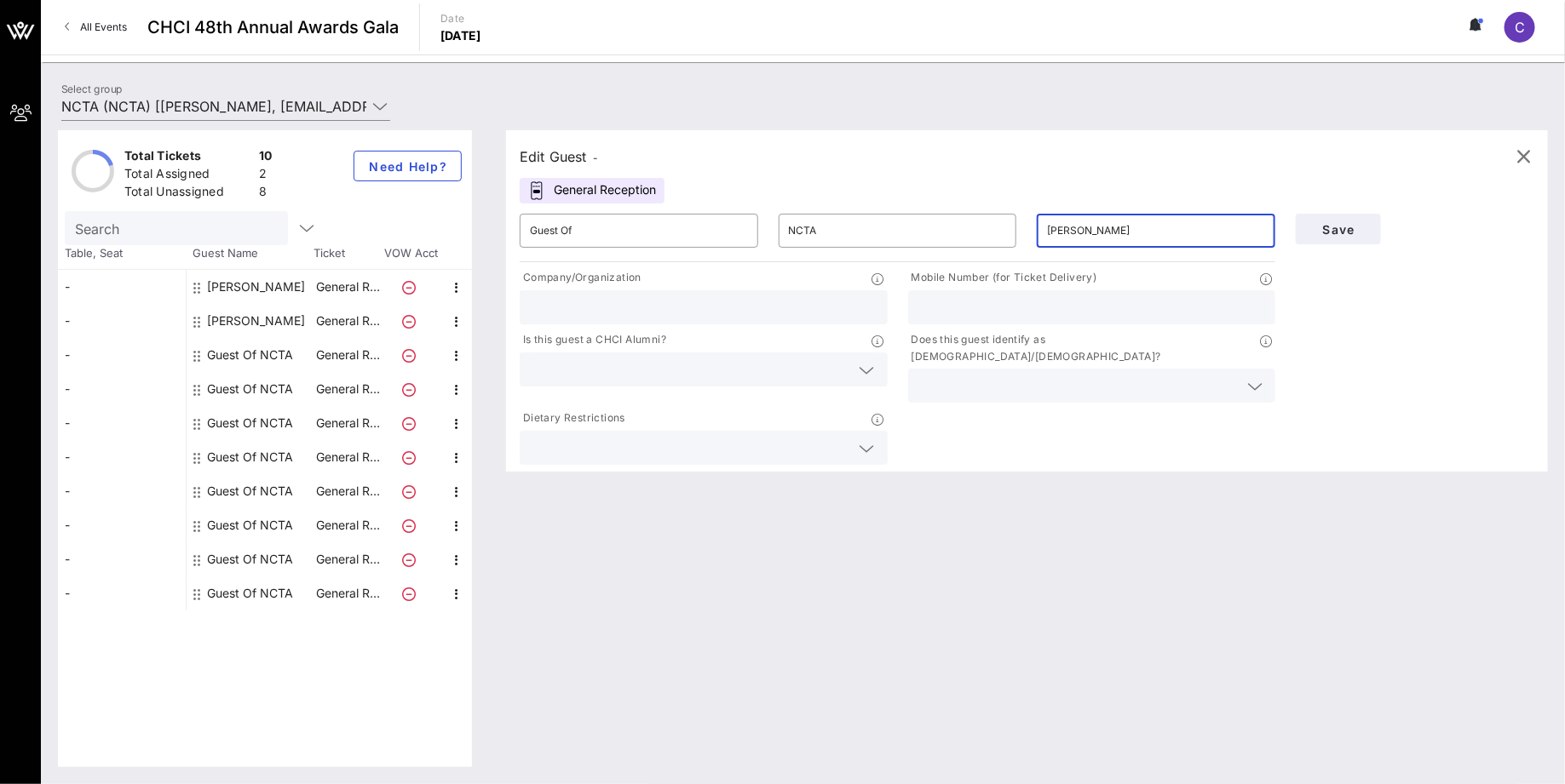
drag, startPoint x: 1149, startPoint y: 241, endPoint x: 1075, endPoint y: 232, distance: 74.5
click at [1075, 232] on input "[PERSON_NAME]" at bounding box center [1156, 231] width 218 height 27
type input "Milla"
click at [824, 243] on div "NCTA" at bounding box center [898, 231] width 218 height 34
click at [824, 243] on input "NCTA" at bounding box center [898, 231] width 218 height 27
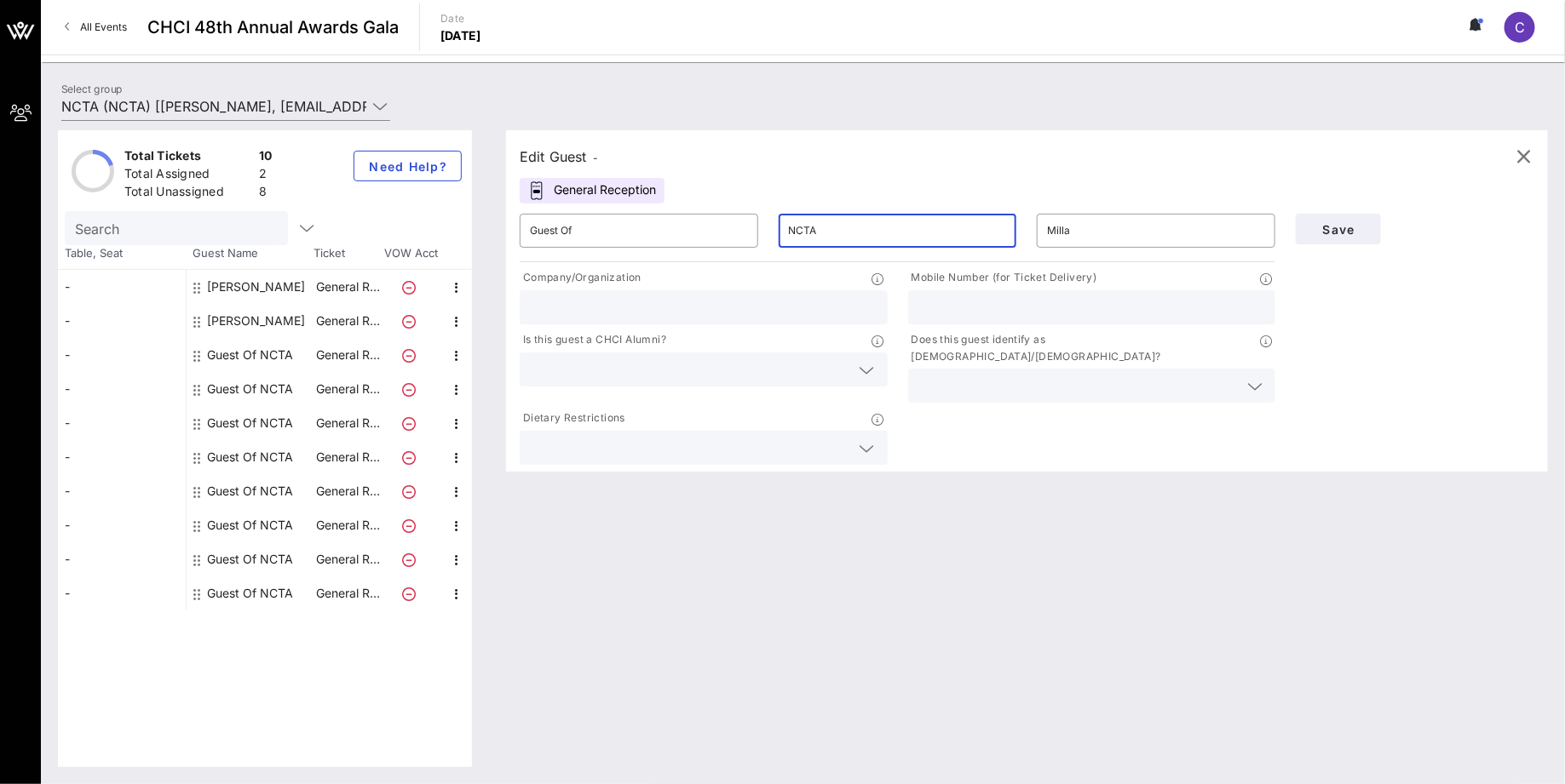
click at [824, 243] on input "NCTA" at bounding box center [898, 231] width 218 height 27
paste input "[PERSON_NAME]"
type input "[PERSON_NAME]"
drag, startPoint x: 1087, startPoint y: 234, endPoint x: 1020, endPoint y: 231, distance: 67.1
click at [1020, 231] on div "​ Guest Of ​ [PERSON_NAME] ​ Milla" at bounding box center [897, 231] width 776 height 54
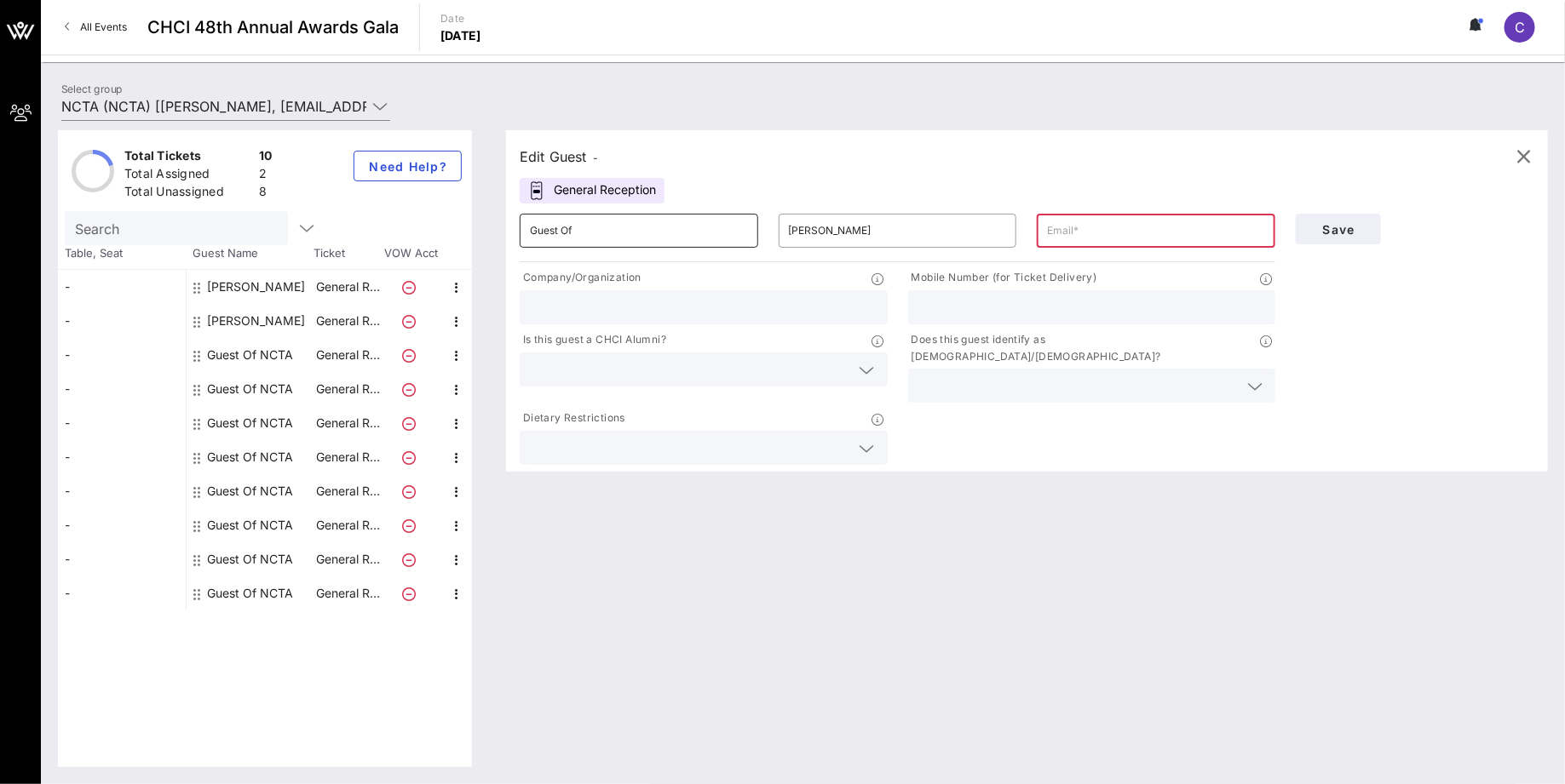
click at [650, 238] on input "Guest Of" at bounding box center [639, 231] width 218 height 27
paste input "Milla"
click at [650, 238] on input "Guest OfMilla" at bounding box center [639, 231] width 218 height 27
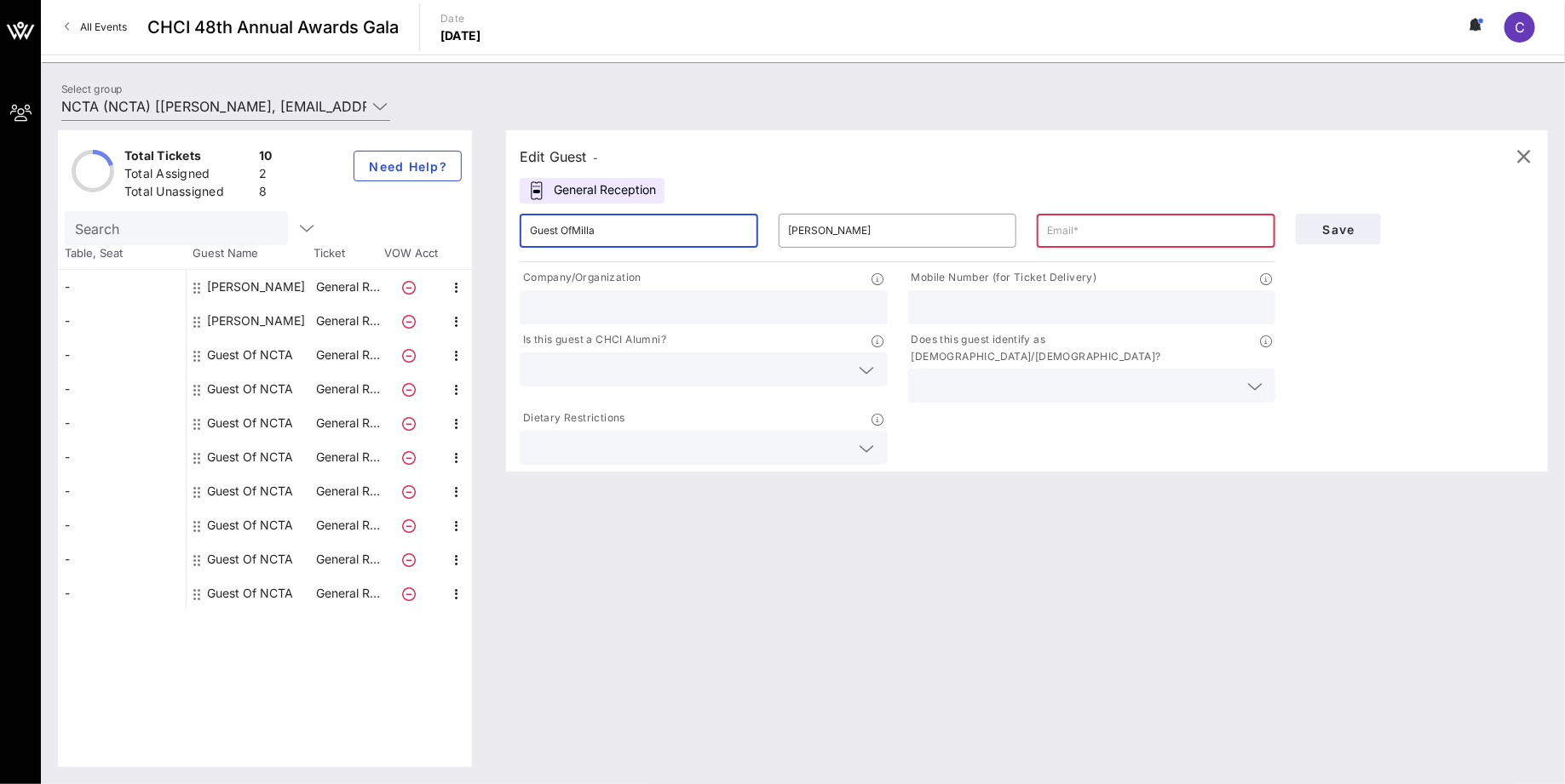
paste input "text"
click at [650, 238] on input "Milla \" at bounding box center [639, 231] width 218 height 27
type input "Milla"
click at [793, 580] on div "Edit Guest - General Reception ​ Milla ​ [PERSON_NAME] ​ Company/Organization M…" at bounding box center [1018, 449] width 1059 height 637
click at [1158, 224] on input "text" at bounding box center [1156, 231] width 218 height 27
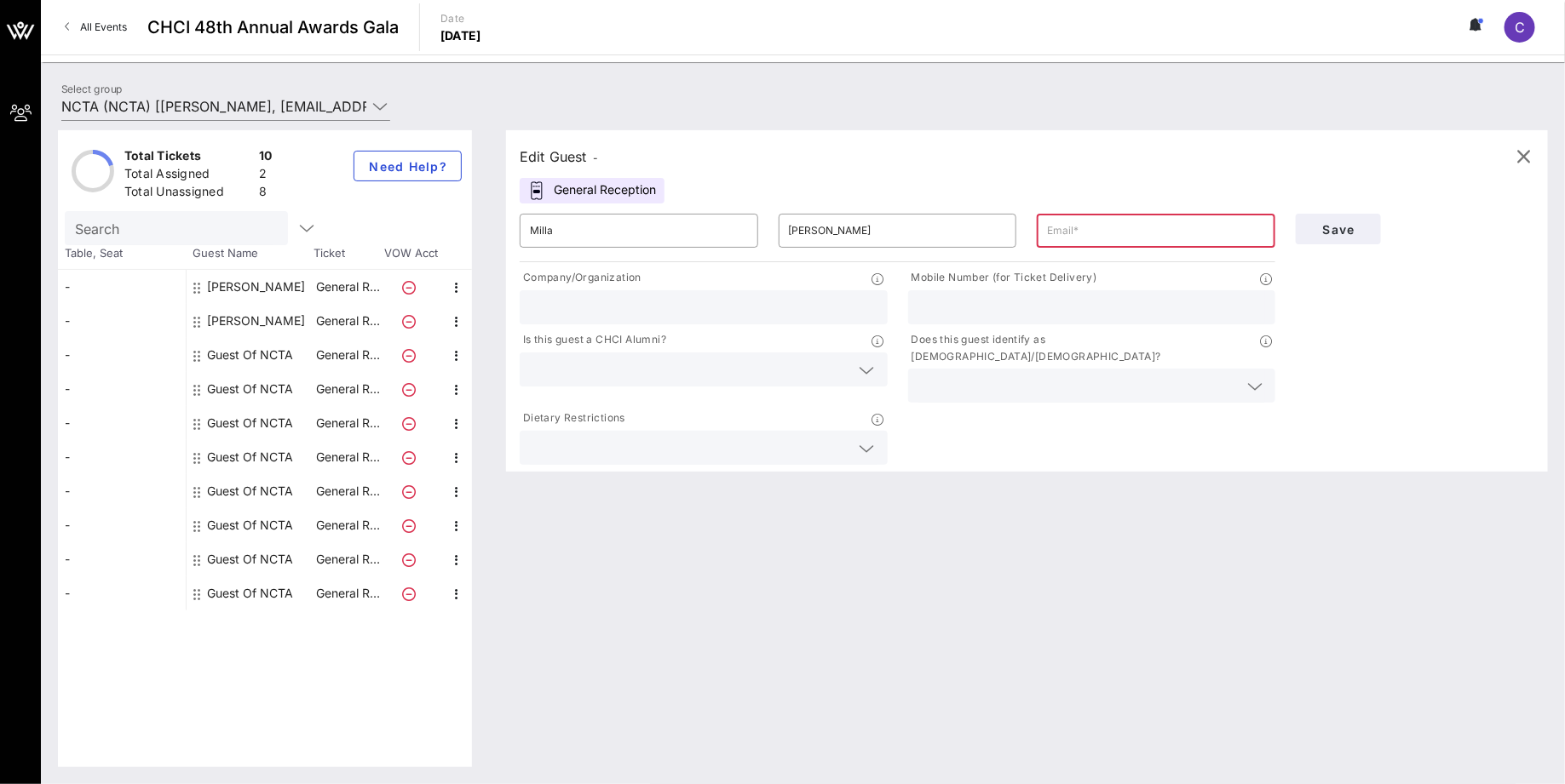
paste input "[EMAIL_ADDRESS][DOMAIN_NAME]"
type input "[EMAIL_ADDRESS][DOMAIN_NAME]"
click at [1353, 226] on span "Save" at bounding box center [1338, 230] width 58 height 14
